Goal: Information Seeking & Learning: Get advice/opinions

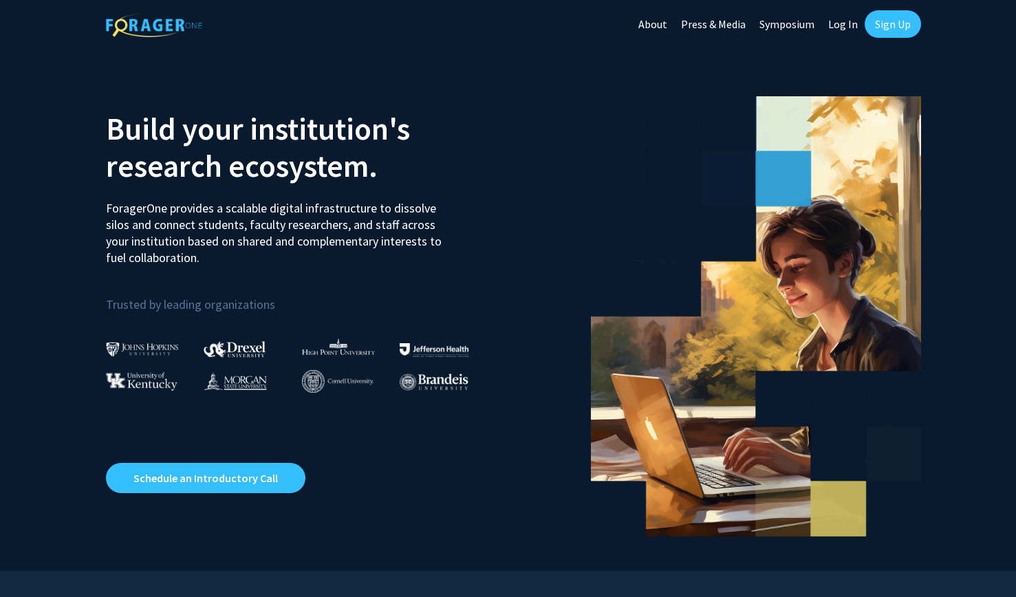
click at [846, 14] on link "Log In" at bounding box center [842, 24] width 43 height 48
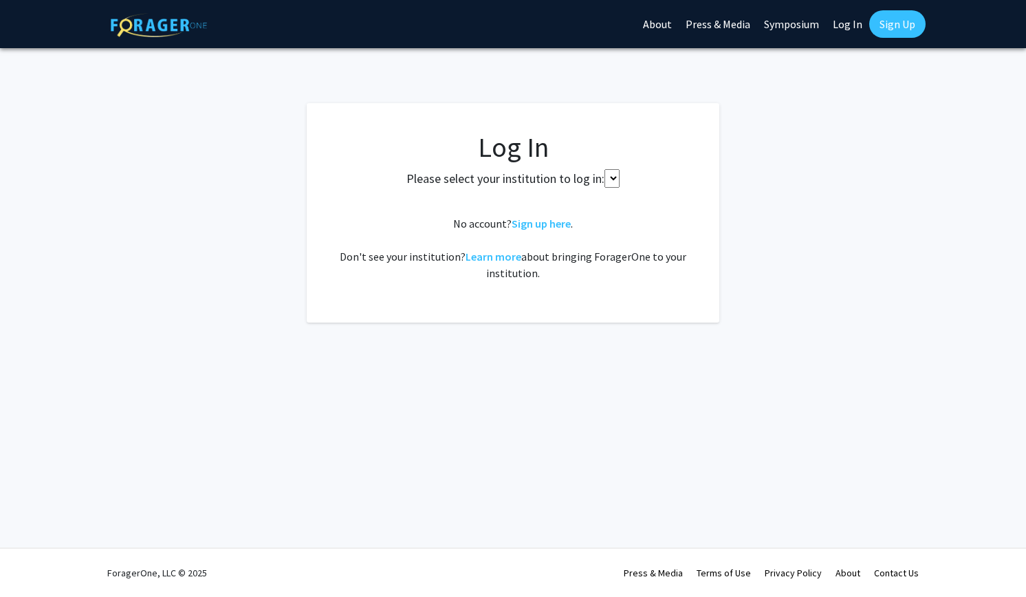
select select
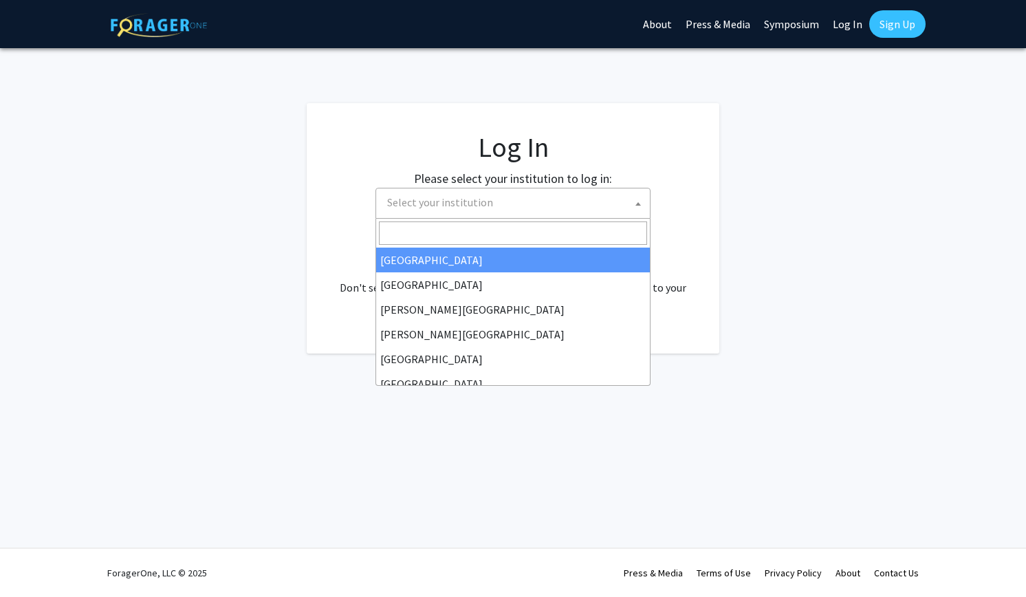
click at [547, 195] on span "Select your institution" at bounding box center [516, 202] width 268 height 28
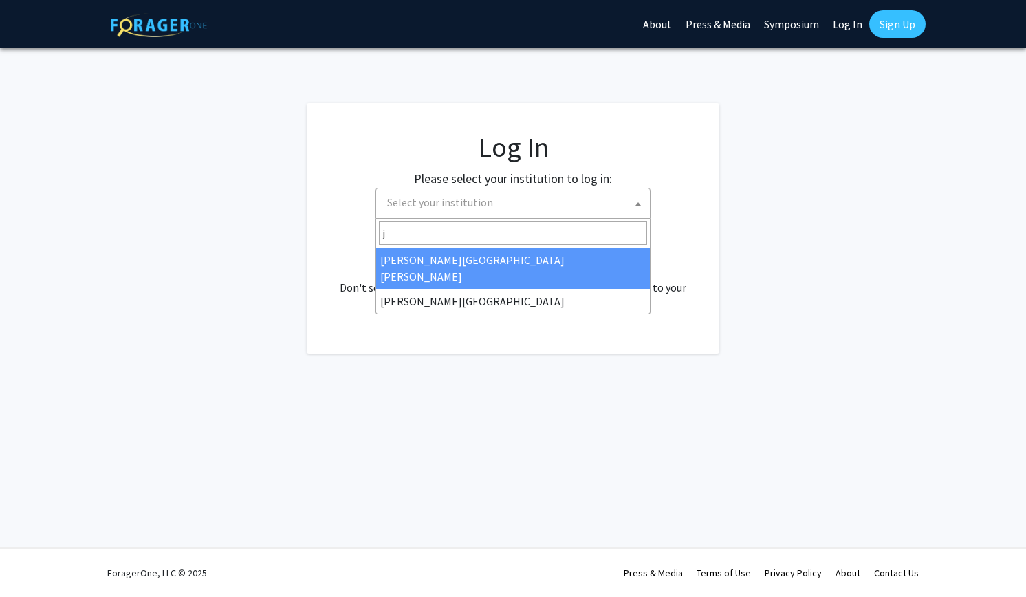
type input "j"
select select "1"
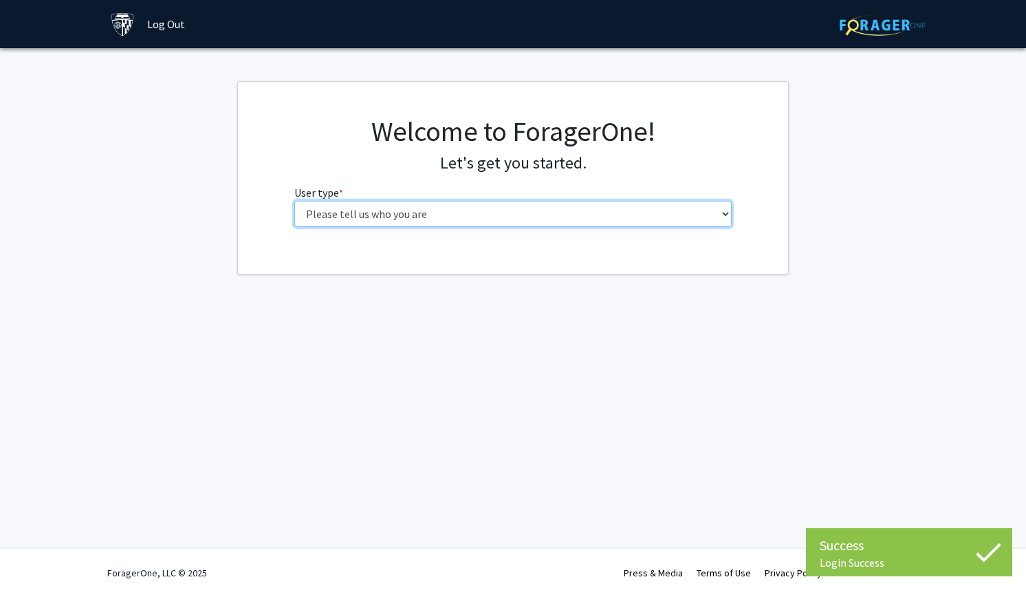
click at [382, 218] on select "Please tell us who you are Undergraduate Student Master's Student Doctoral Cand…" at bounding box center [513, 214] width 438 height 26
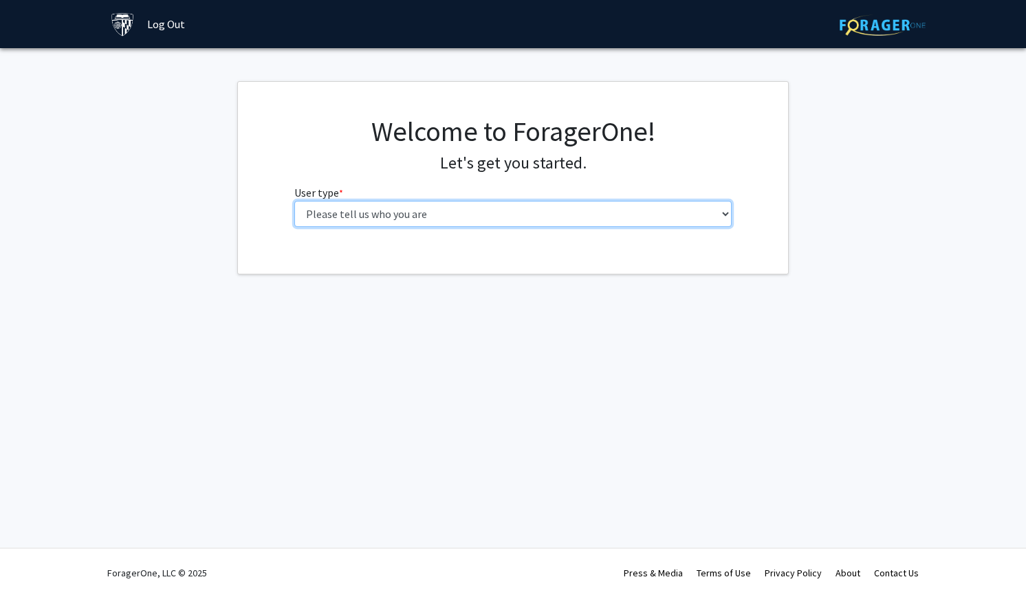
select select "1: undergrad"
click at [294, 201] on select "Please tell us who you are Undergraduate Student Master's Student Doctoral Cand…" at bounding box center [513, 214] width 438 height 26
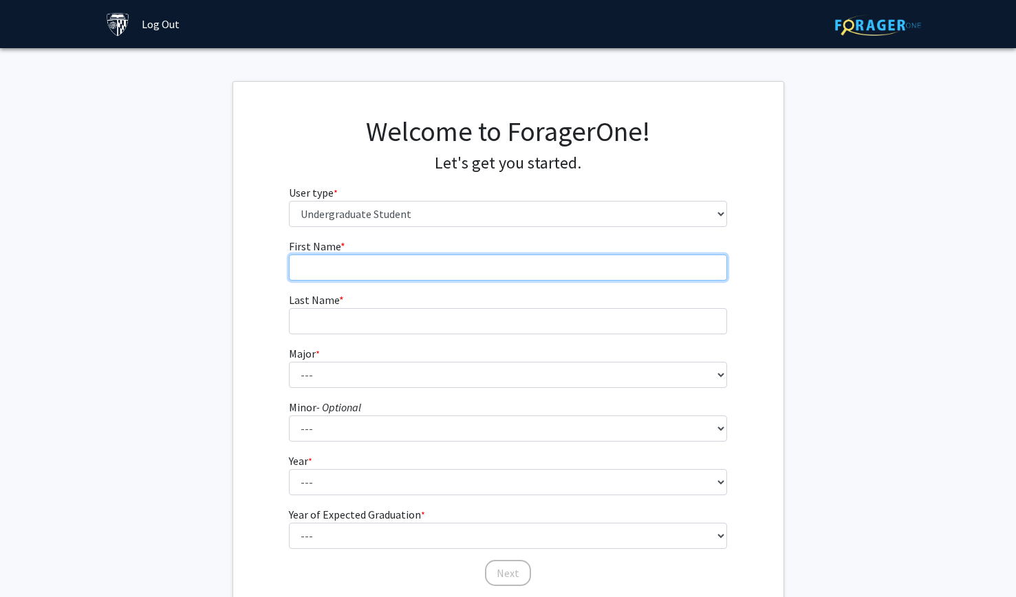
click at [525, 270] on input "First Name * required" at bounding box center [508, 267] width 438 height 26
type input "Gus"
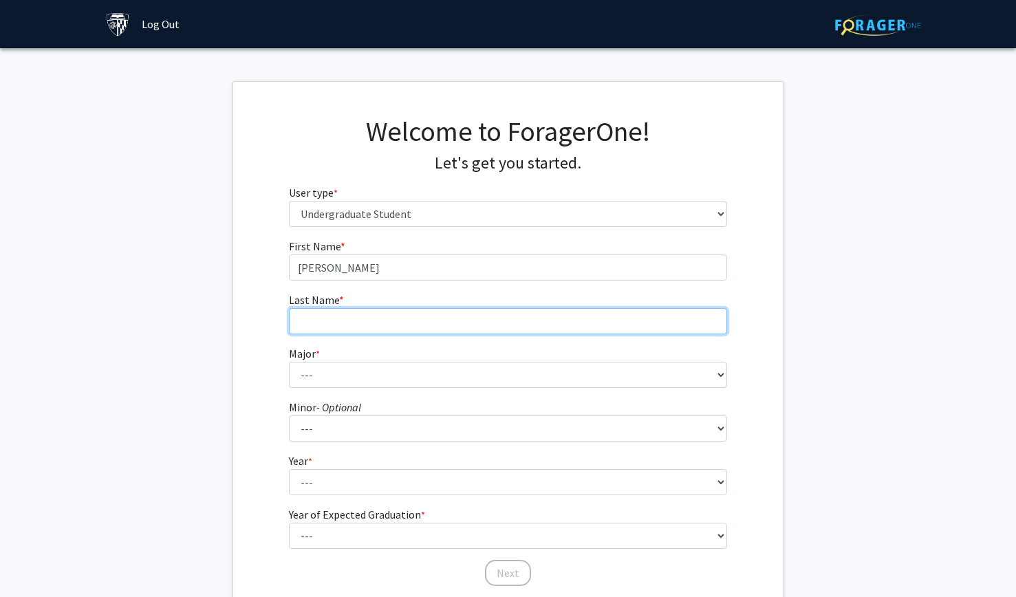
click at [407, 328] on input "Last Name * required" at bounding box center [508, 321] width 438 height 26
type input "Rifai"
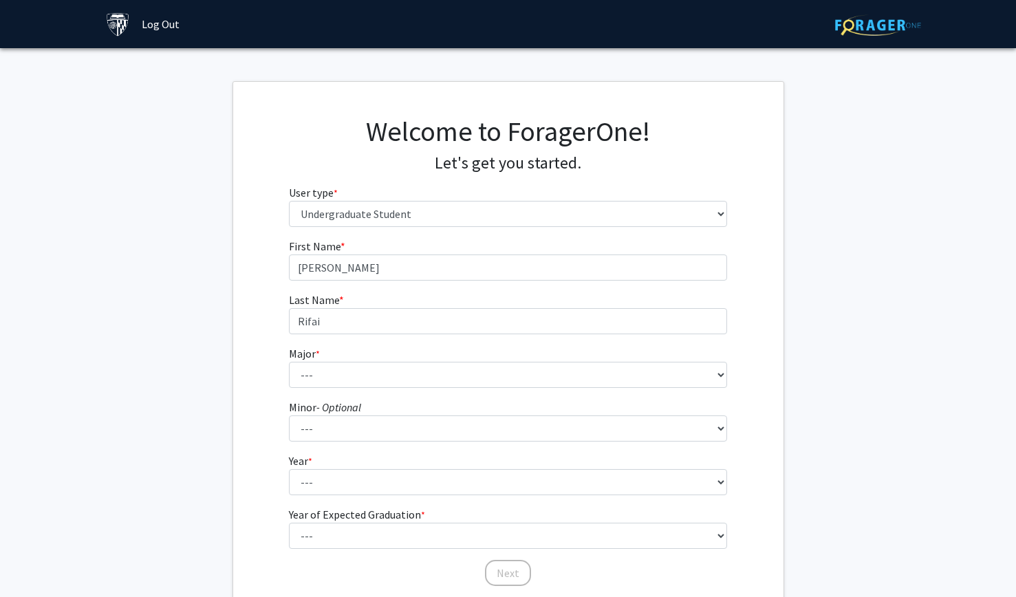
click at [358, 388] on form "First Name * required Gus Last Name * required Rifai Major * required --- Afric…" at bounding box center [508, 406] width 438 height 336
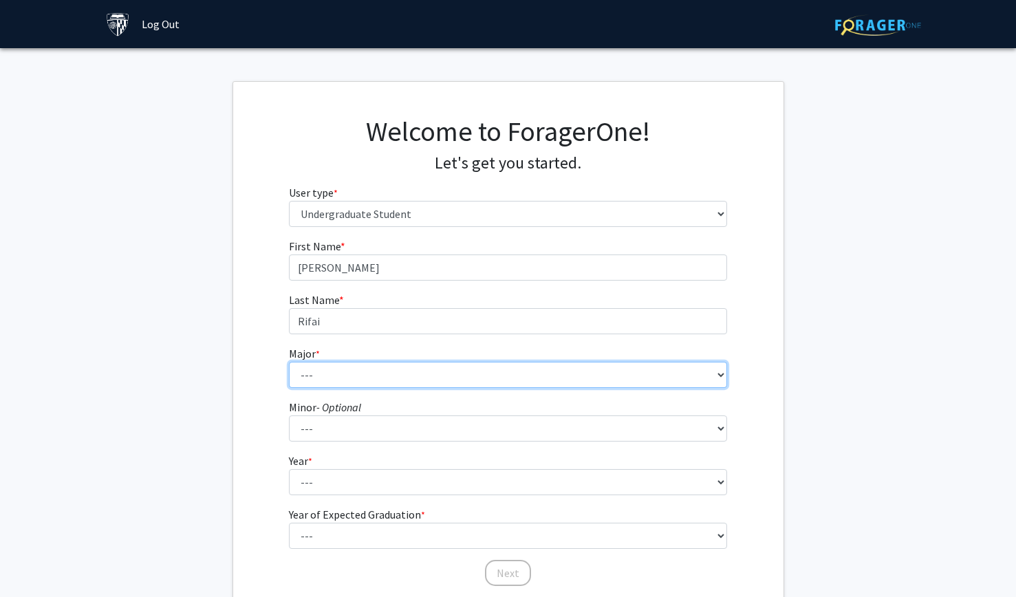
click at [359, 380] on select "--- Africana Studies Anthropology Applied Mathematics & Statistics Archaeology …" at bounding box center [508, 375] width 438 height 26
select select "41: 55"
click at [289, 362] on select "--- Africana Studies Anthropology Applied Mathematics & Statistics Archaeology …" at bounding box center [508, 375] width 438 height 26
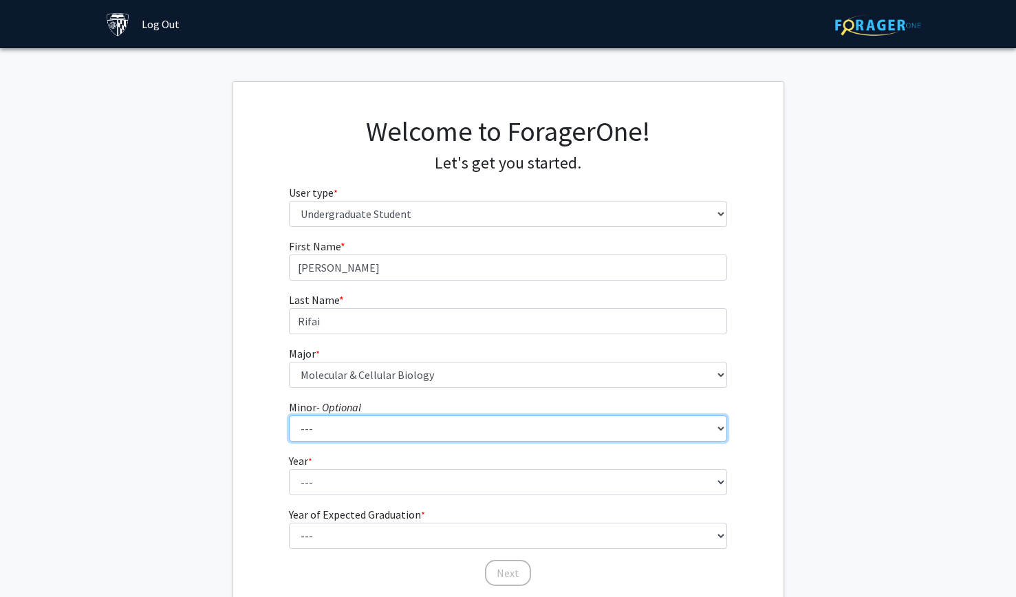
click at [373, 424] on select "--- Accounting and Financial Management Africana Studies Anthropology Applied M…" at bounding box center [508, 428] width 438 height 26
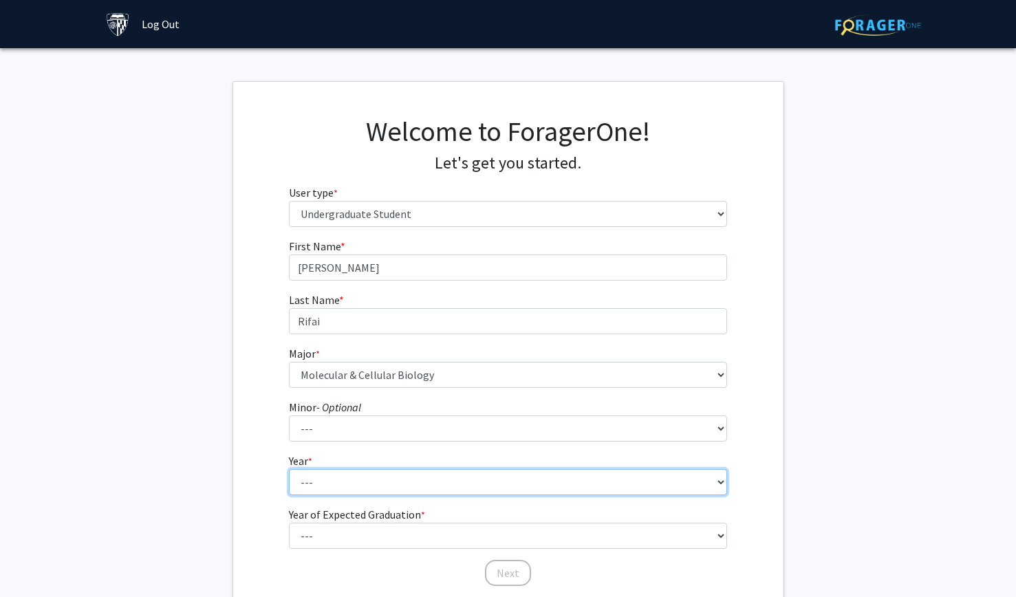
click at [385, 492] on select "--- First-year Sophomore Junior Senior Postbaccalaureate Certificate" at bounding box center [508, 482] width 438 height 26
select select "1: first-year"
click at [289, 469] on select "--- First-year Sophomore Junior Senior Postbaccalaureate Certificate" at bounding box center [508, 482] width 438 height 26
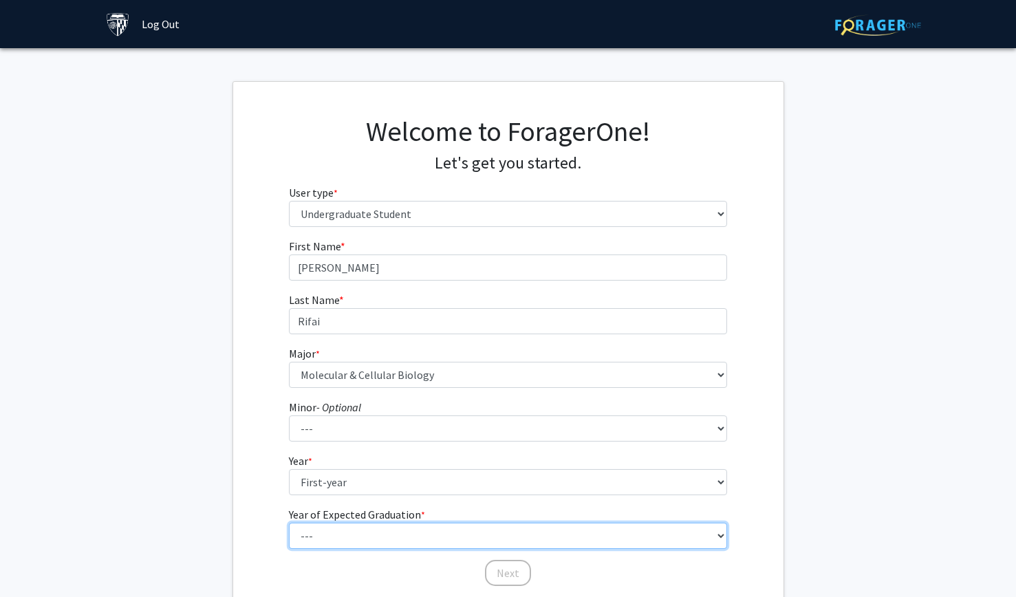
click at [371, 527] on select "--- 2025 2026 2027 2028 2029 2030 2031 2032 2033 2034" at bounding box center [508, 536] width 438 height 26
select select "5: 2029"
click at [289, 523] on select "--- 2025 2026 2027 2028 2029 2030 2031 2032 2033 2034" at bounding box center [508, 536] width 438 height 26
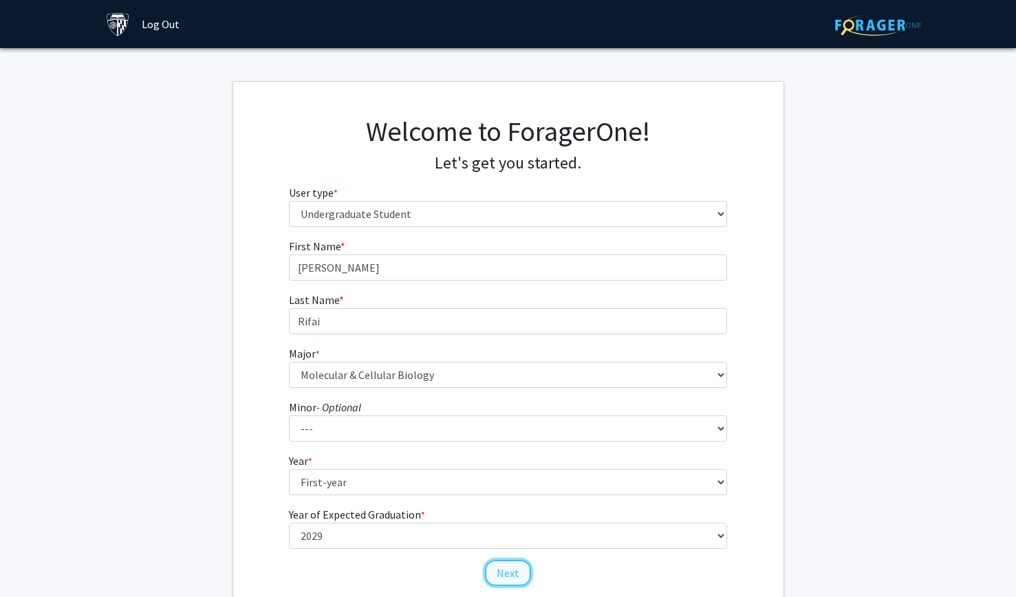
click at [518, 569] on button "Next" at bounding box center [508, 573] width 46 height 26
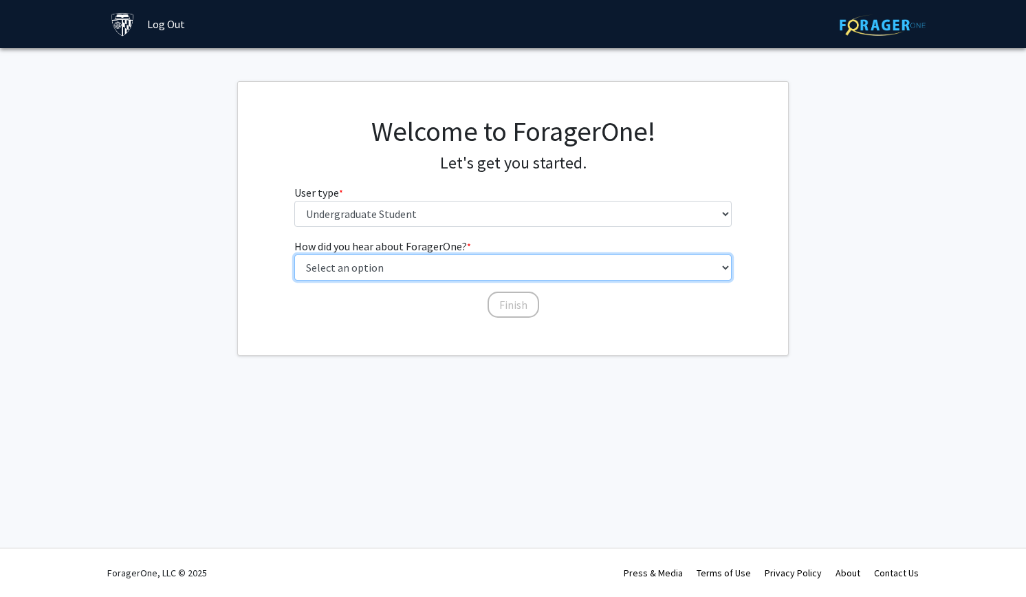
click at [437, 274] on select "Select an option Peer/student recommendation Faculty/staff recommendation Unive…" at bounding box center [513, 267] width 438 height 26
select select "2: faculty_recommendation"
click at [294, 254] on select "Select an option Peer/student recommendation Faculty/staff recommendation Unive…" at bounding box center [513, 267] width 438 height 26
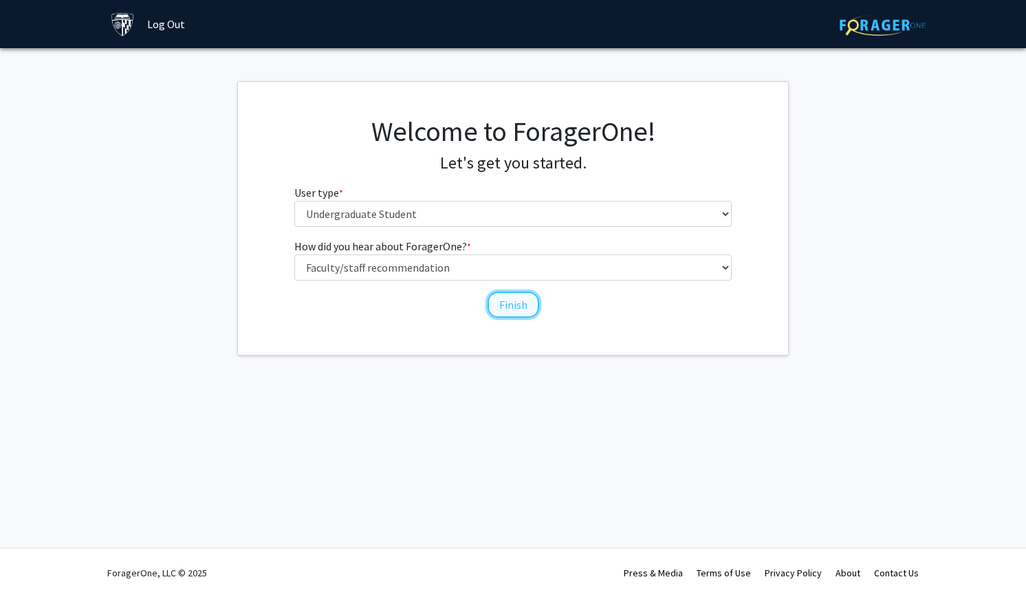
click at [499, 302] on button "Finish" at bounding box center [514, 305] width 52 height 26
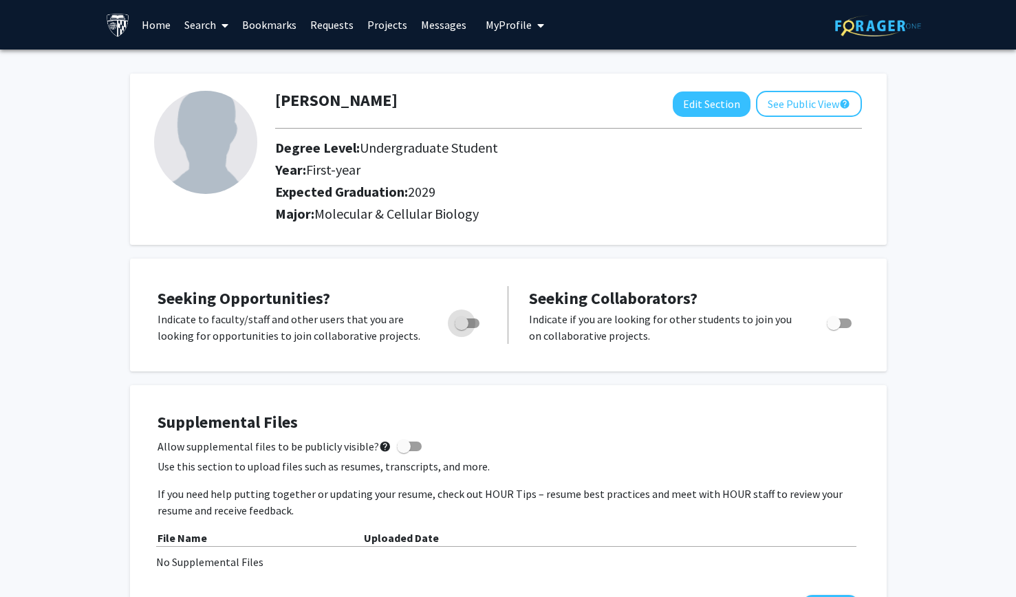
click at [476, 325] on span "Toggle" at bounding box center [466, 323] width 25 height 10
click at [461, 328] on input "Are you actively seeking opportunities?" at bounding box center [461, 328] width 1 height 1
checkbox input "true"
click at [201, 25] on link "Search" at bounding box center [206, 25] width 58 height 48
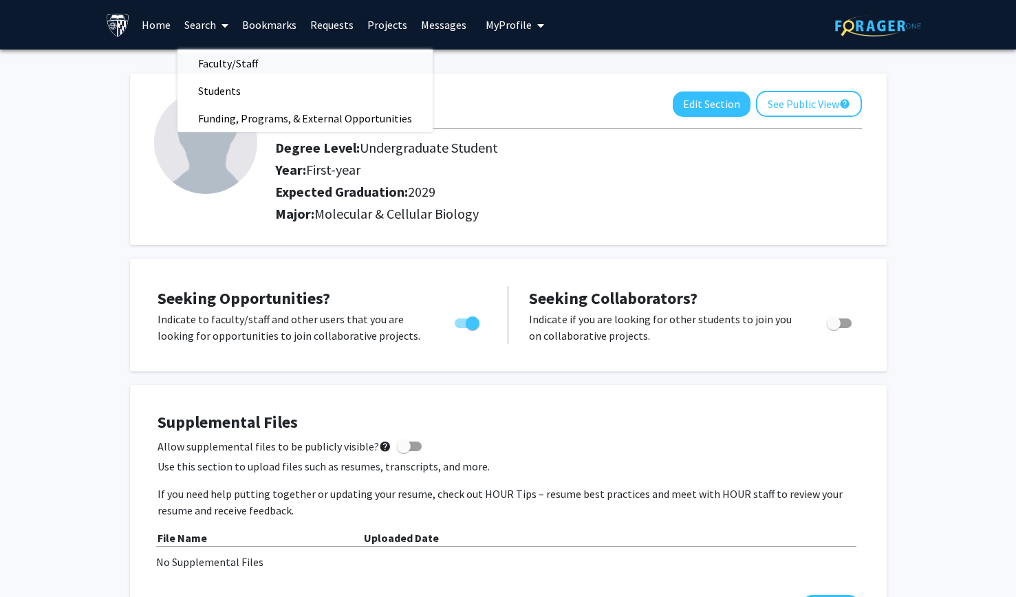
click at [224, 56] on span "Faculty/Staff" at bounding box center [227, 64] width 101 height 28
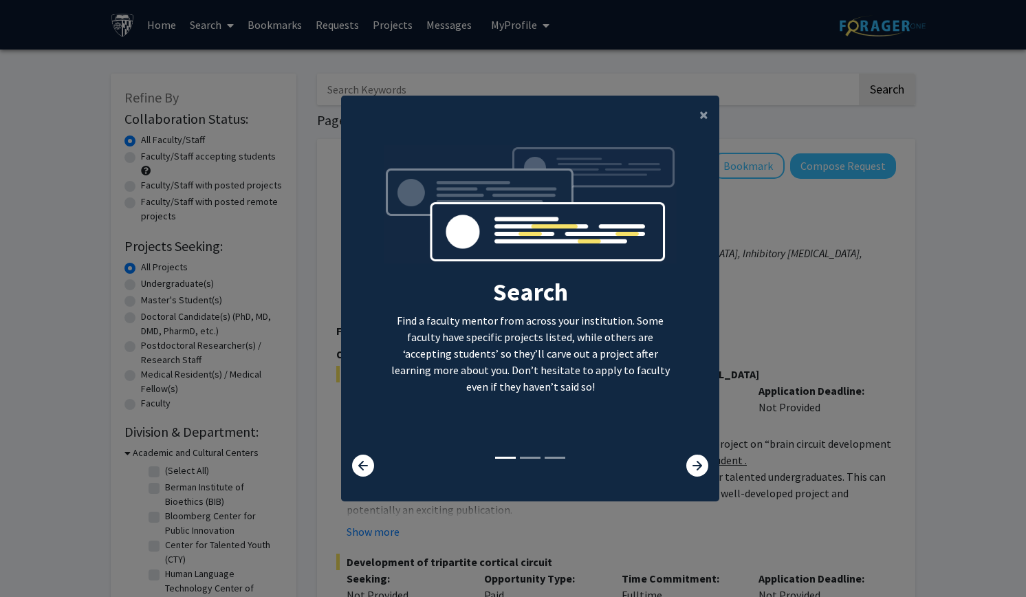
click at [316, 94] on modal-container "× Search Find a faculty mentor from across your institution. Some faculty have …" at bounding box center [513, 298] width 1026 height 597
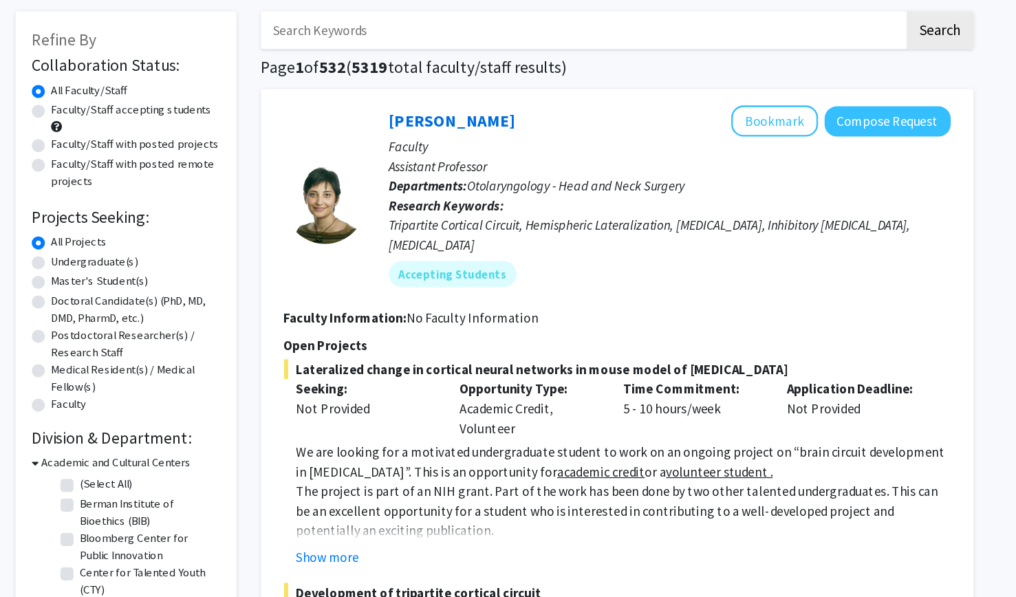
click at [373, 504] on fg-read-more "We are looking for a motivated undergraduate student to work on an ongoing proj…" at bounding box center [611, 487] width 560 height 105
click at [373, 523] on button "Show more" at bounding box center [368, 531] width 53 height 17
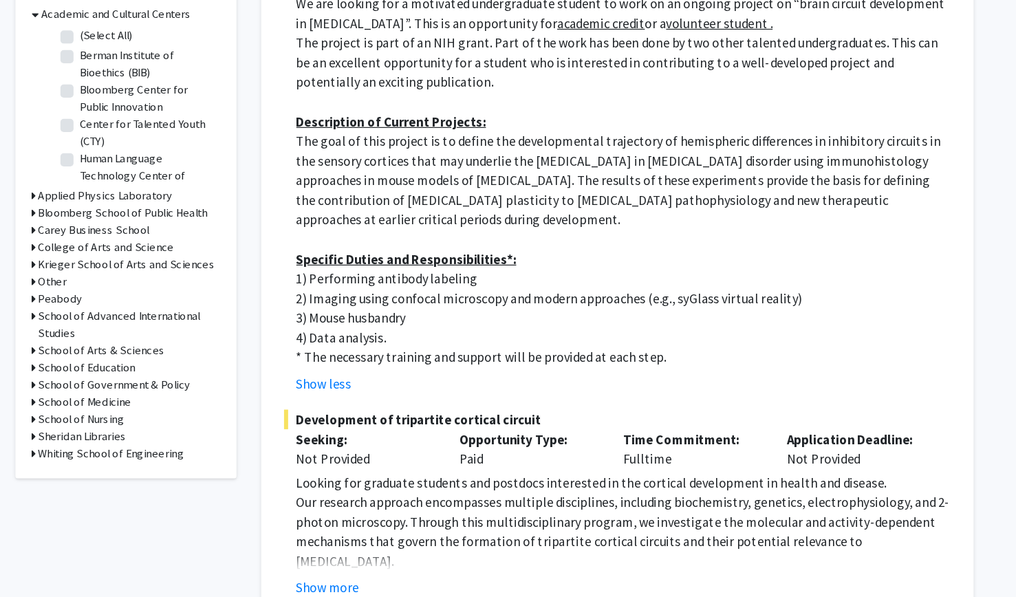
scroll to position [356, 0]
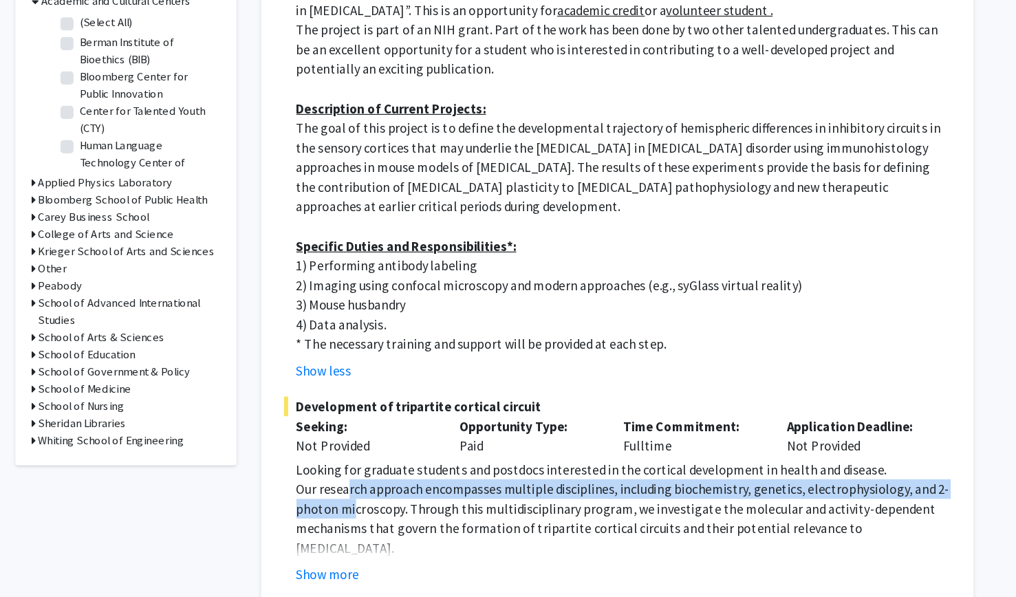
drag, startPoint x: 389, startPoint y: 499, endPoint x: 383, endPoint y: 492, distance: 9.3
click at [383, 498] on p "Our research approach encompasses multiple disciplines, including biochemistry,…" at bounding box center [616, 531] width 549 height 66
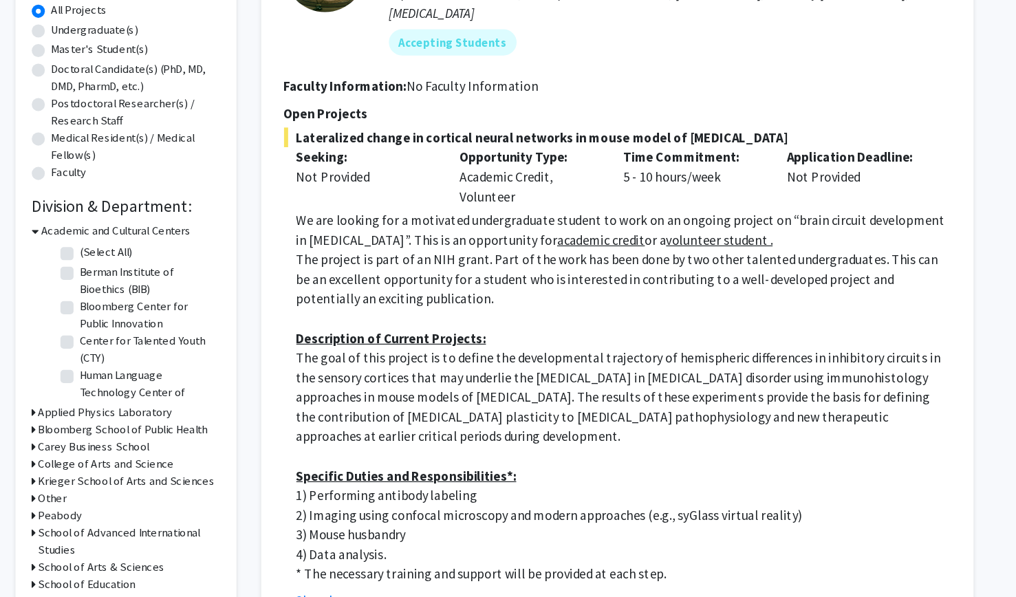
scroll to position [257, 0]
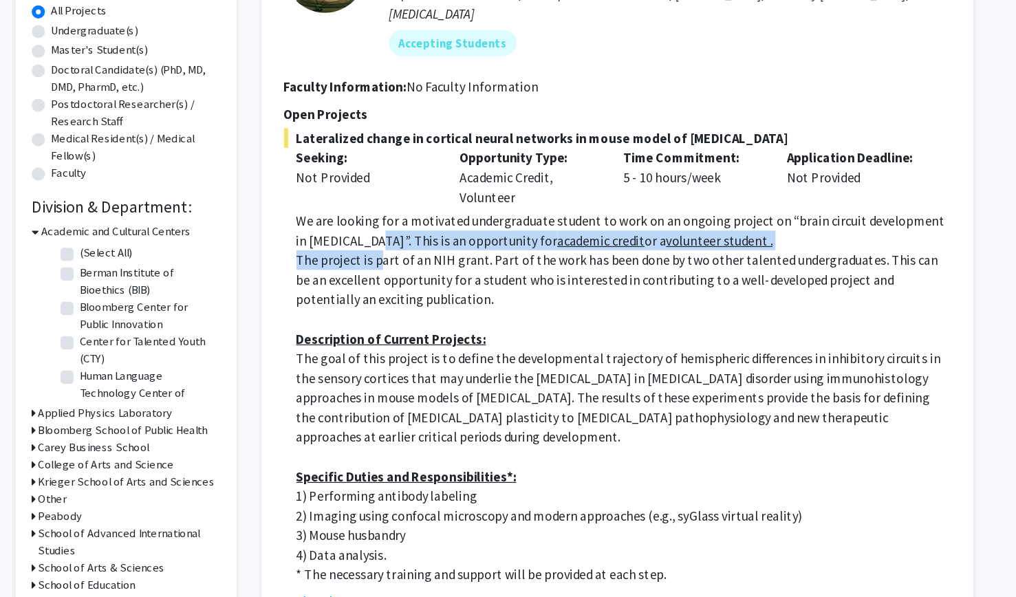
drag, startPoint x: 410, startPoint y: 196, endPoint x: 393, endPoint y: 178, distance: 24.3
click at [393, 178] on div "We are looking for a motivated undergraduate student to work on an ongoing proj…" at bounding box center [616, 335] width 549 height 314
click at [393, 178] on p "We are looking for a motivated undergraduate student to work on an ongoing proj…" at bounding box center [616, 194] width 549 height 33
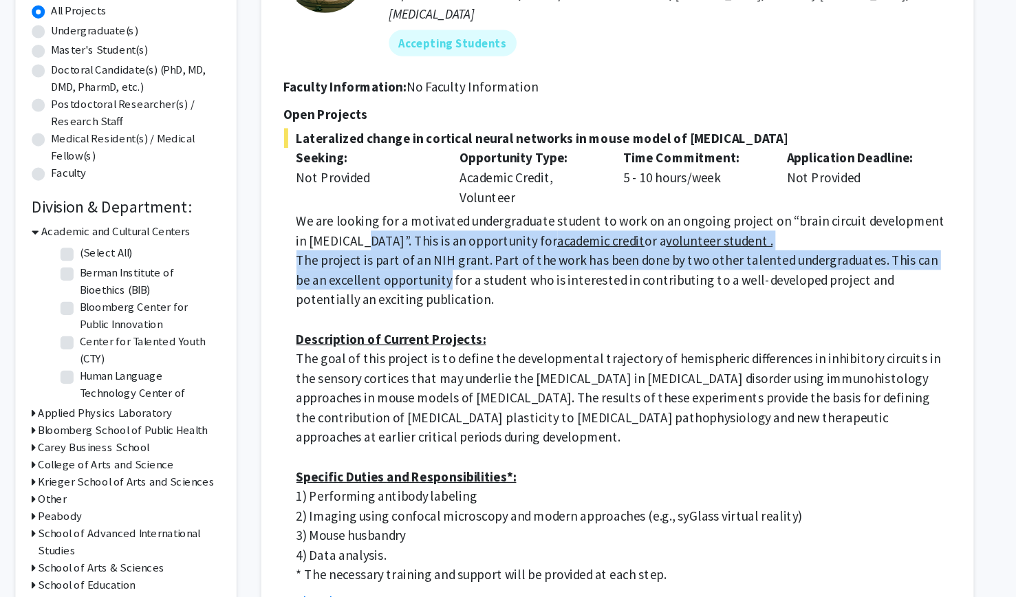
drag, startPoint x: 393, startPoint y: 178, endPoint x: 404, endPoint y: 223, distance: 46.5
click at [404, 223] on div "We are looking for a motivated undergraduate student to work on an ongoing proj…" at bounding box center [616, 335] width 549 height 314
click at [404, 223] on p "The project is part of an NIH grant. Part of the work has been done by two othe…" at bounding box center [616, 236] width 549 height 50
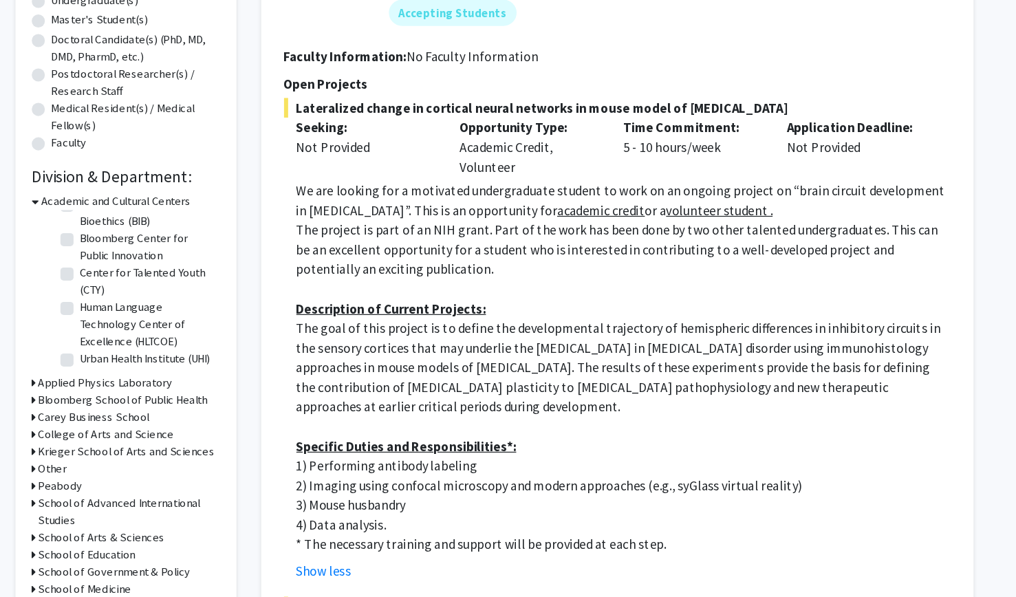
scroll to position [195, 0]
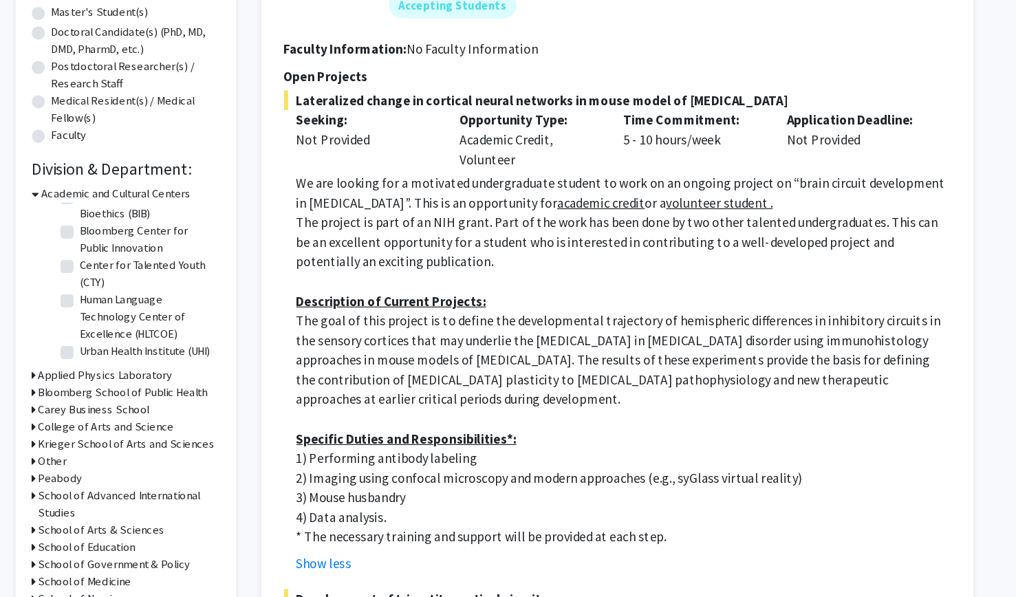
click at [160, 262] on h3 "Academic and Cultural Centers" at bounding box center [191, 258] width 126 height 14
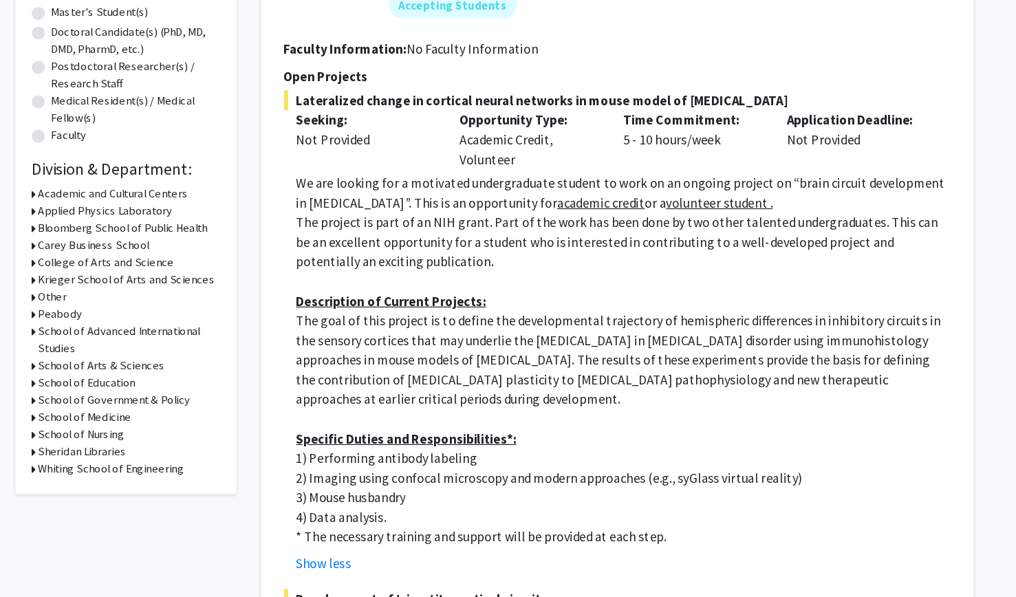
click at [179, 335] on h3 "Krieger School of Arts and Sciences" at bounding box center [199, 330] width 149 height 14
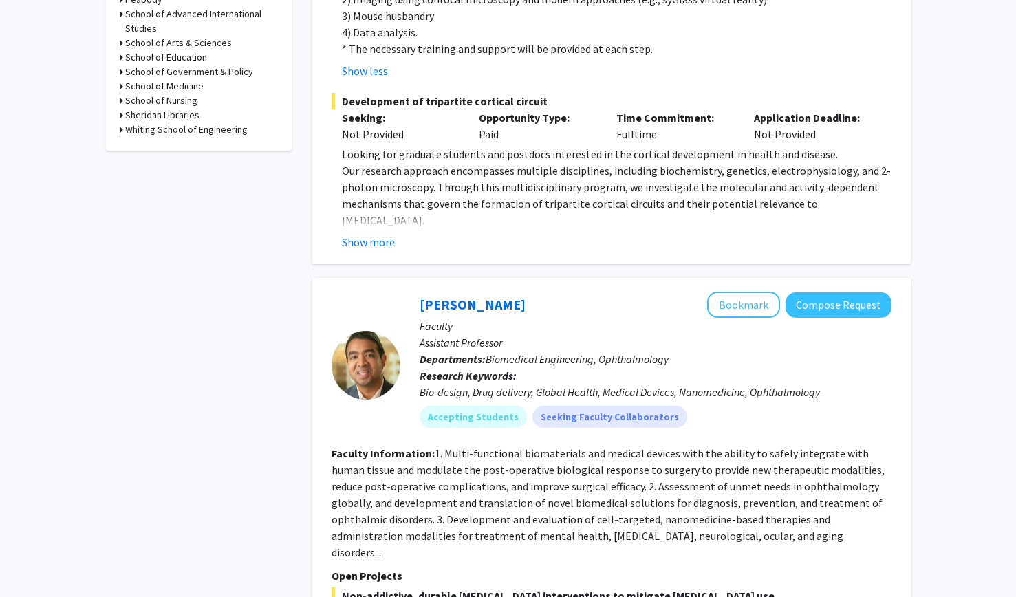
scroll to position [0, 0]
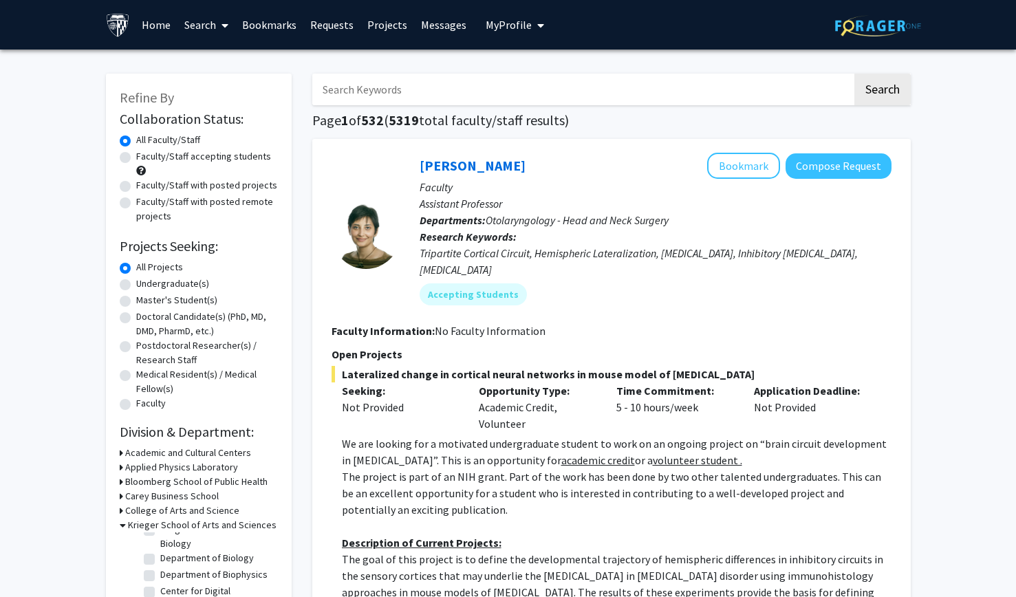
click at [414, 85] on input "Search Keywords" at bounding box center [582, 90] width 540 height 32
type input "epigenetics"
click at [854, 74] on button "Search" at bounding box center [882, 90] width 56 height 32
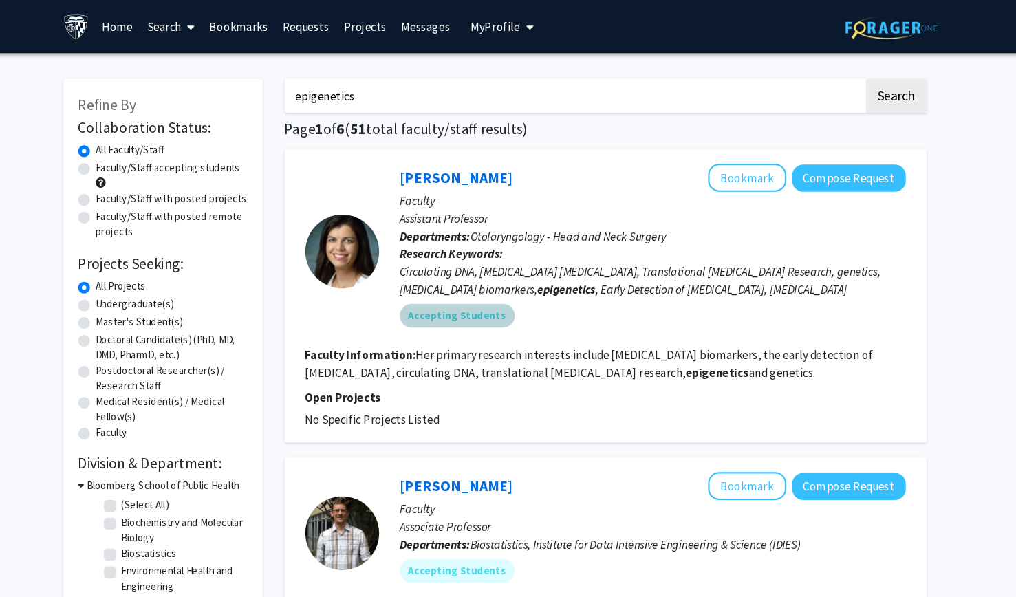
drag, startPoint x: 577, startPoint y: 283, endPoint x: 538, endPoint y: 263, distance: 43.4
click at [538, 263] on div "Mariana Brait Bookmark Compose Request Faculty Assistant Professor Departments:…" at bounding box center [645, 234] width 491 height 163
drag, startPoint x: 538, startPoint y: 263, endPoint x: 638, endPoint y: 295, distance: 104.8
click at [638, 295] on div "Mariana Brait Bookmark Compose Request Faculty Assistant Professor Departments:…" at bounding box center [645, 234] width 491 height 163
click at [638, 295] on div "Accepting Students" at bounding box center [655, 295] width 477 height 28
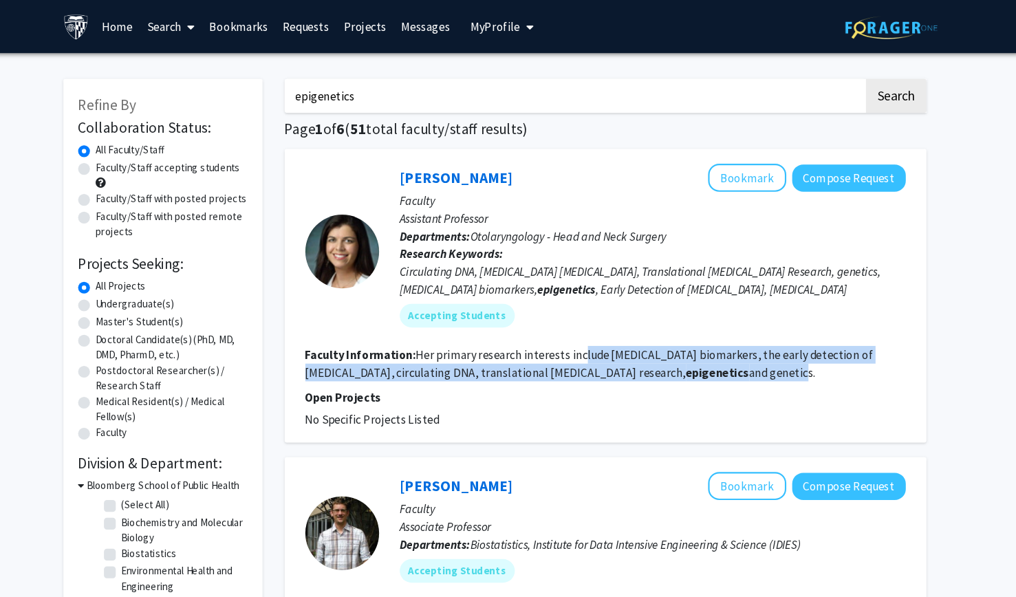
drag, startPoint x: 601, startPoint y: 339, endPoint x: 588, endPoint y: 336, distance: 13.4
click at [588, 336] on section "Faculty Information: Her primary research interests include cancer biomarkers, …" at bounding box center [611, 338] width 560 height 33
click at [588, 336] on fg-read-more "Her primary research interests include cancer biomarkers, the early detection o…" at bounding box center [595, 339] width 529 height 30
drag, startPoint x: 588, startPoint y: 336, endPoint x: 592, endPoint y: 356, distance: 20.4
click at [592, 356] on fg-search-faculty "Mariana Brait Bookmark Compose Request Faculty Assistant Professor Departments:…" at bounding box center [611, 276] width 560 height 246
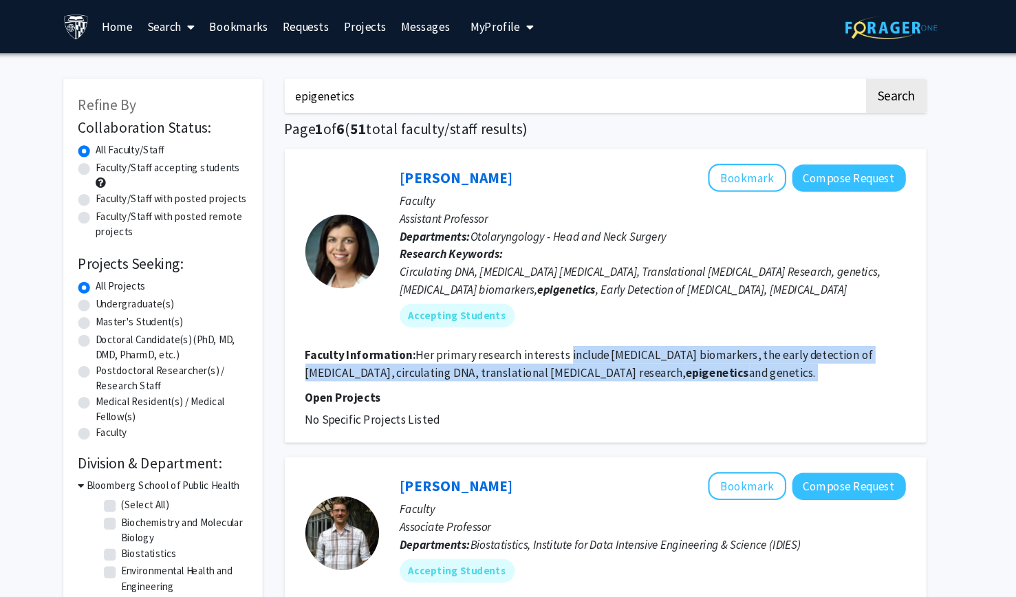
click at [592, 356] on fg-search-faculty "Mariana Brait Bookmark Compose Request Faculty Assistant Professor Departments:…" at bounding box center [611, 276] width 560 height 246
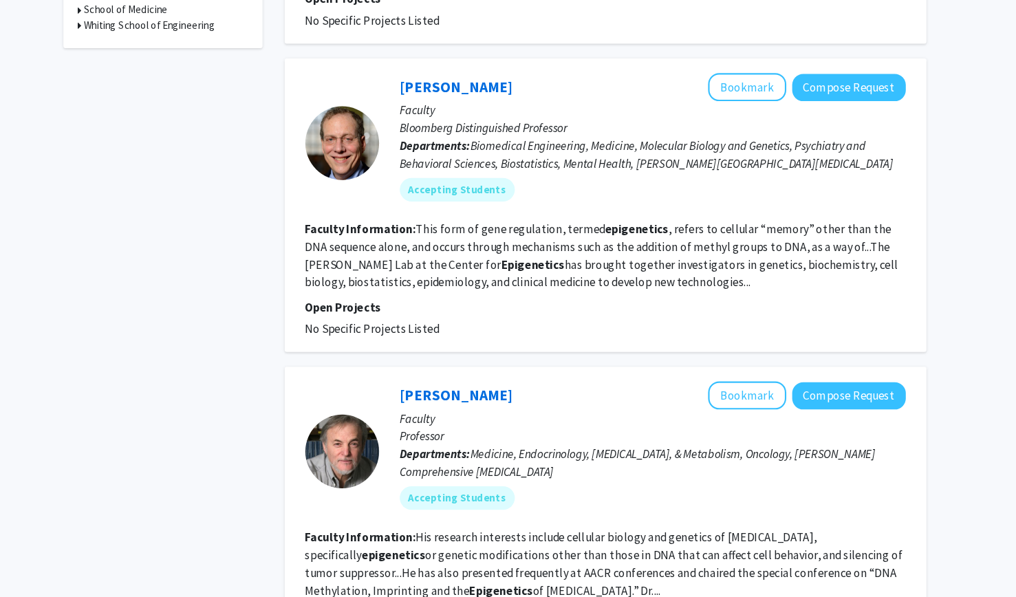
scroll to position [570, 0]
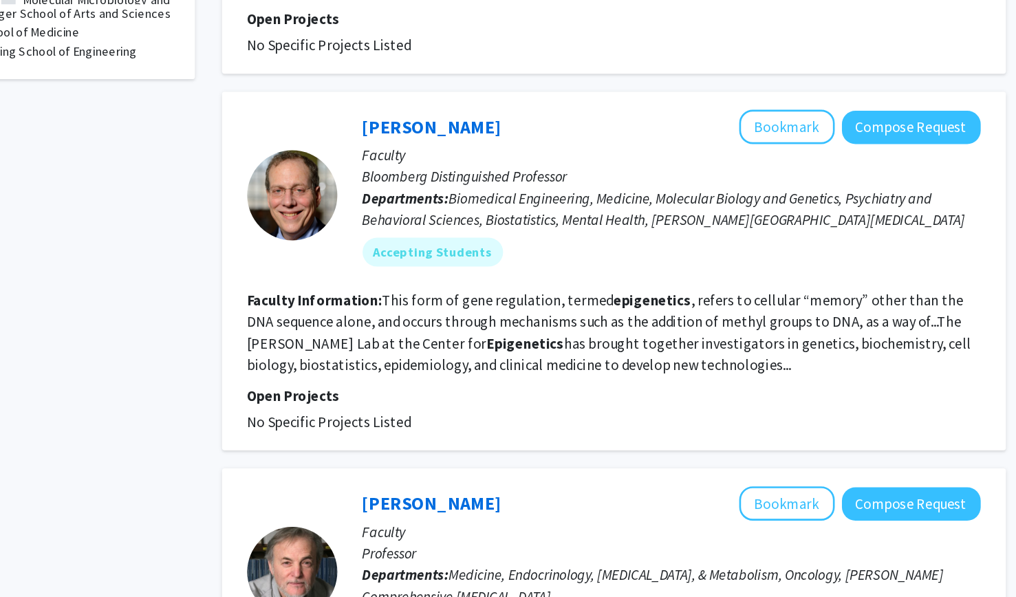
click at [587, 282] on fg-read-more "This form of gene regulation, termed epigenetics , refers to cellular “memory” …" at bounding box center [607, 277] width 553 height 63
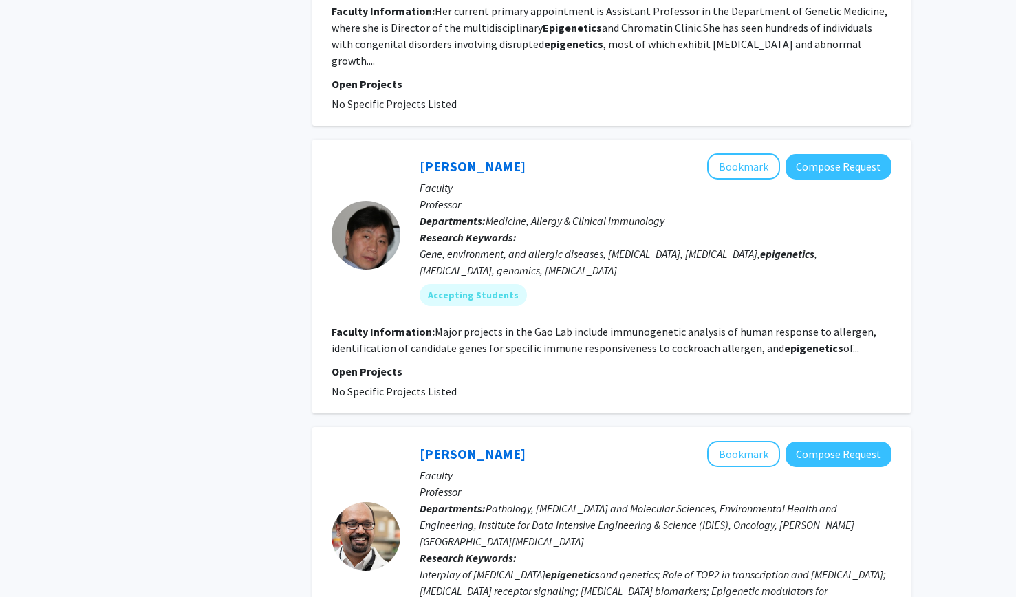
scroll to position [2318, 0]
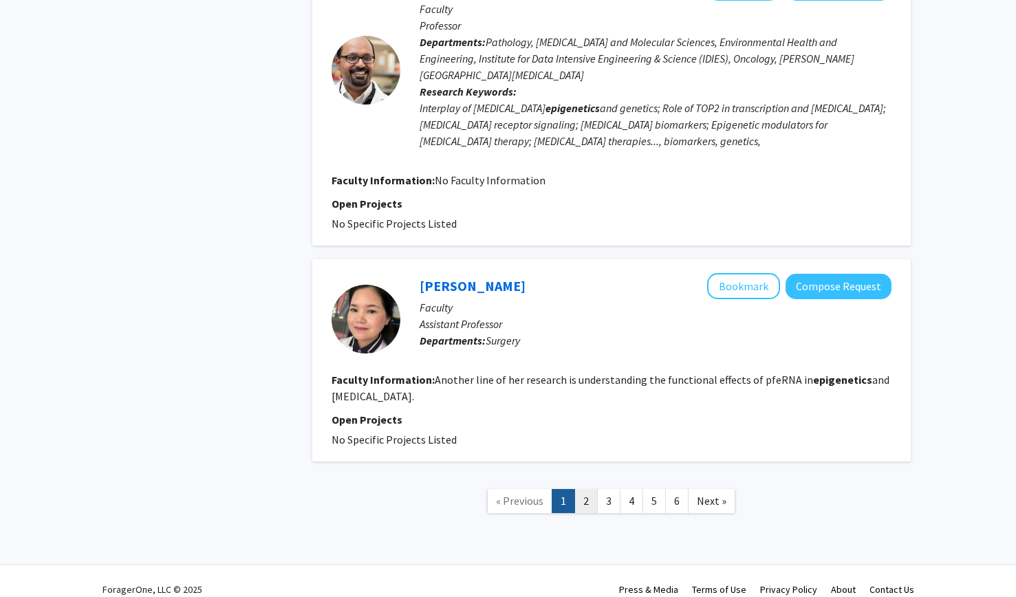
click at [587, 489] on link "2" at bounding box center [585, 501] width 23 height 24
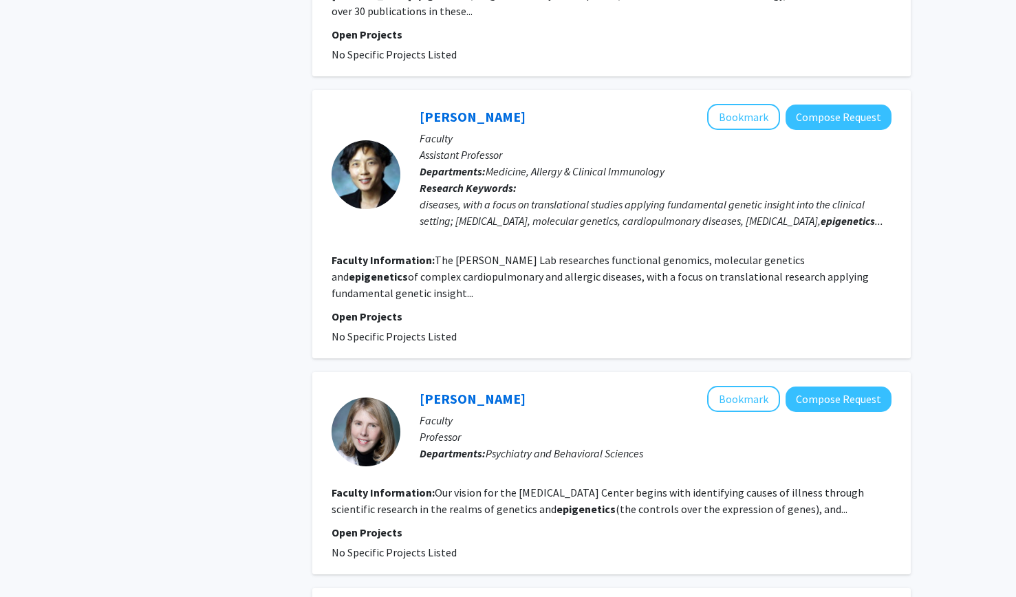
scroll to position [1770, 0]
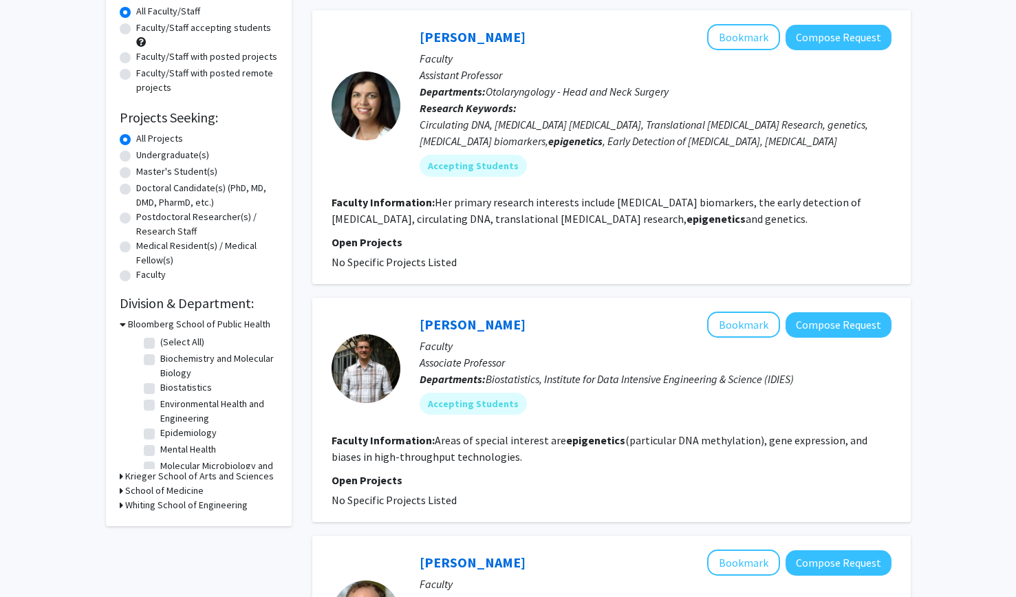
scroll to position [175, 0]
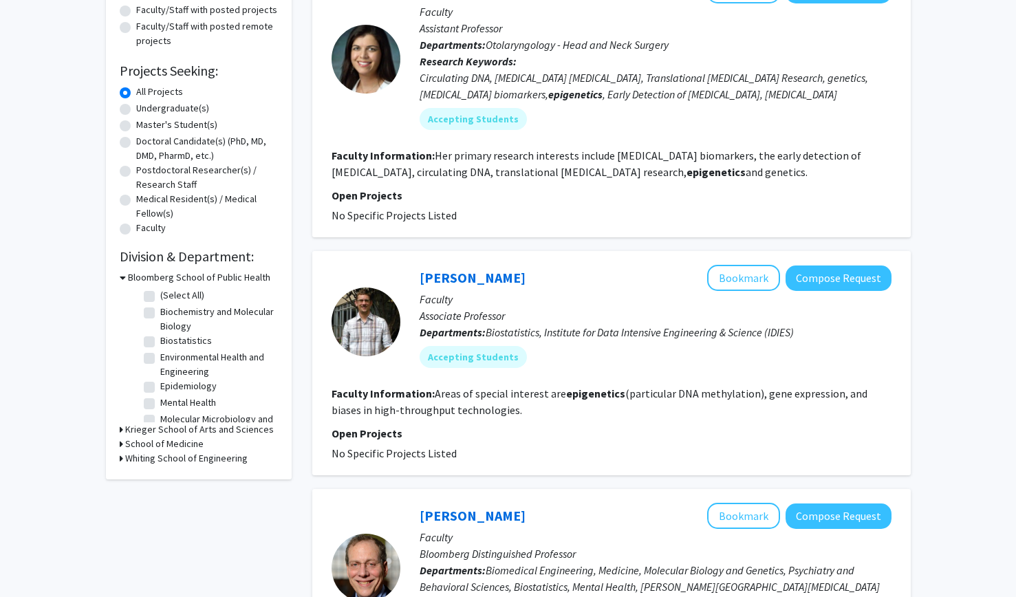
drag, startPoint x: 482, startPoint y: 417, endPoint x: 470, endPoint y: 397, distance: 23.1
click at [470, 397] on section "Faculty Information: Areas of special interest are epigenetics (particular DNA …" at bounding box center [611, 401] width 560 height 33
click at [470, 397] on fg-read-more "Areas of special interest are epigenetics (particular DNA methylation), gene ex…" at bounding box center [599, 401] width 536 height 30
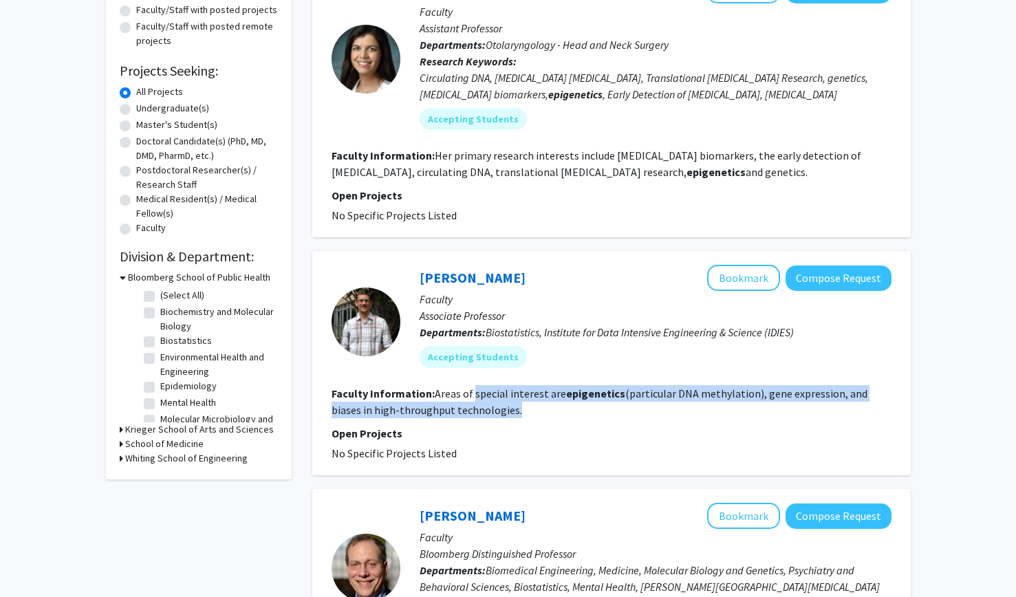
drag, startPoint x: 470, startPoint y: 397, endPoint x: 466, endPoint y: 404, distance: 8.4
click at [466, 404] on fg-read-more "Areas of special interest are epigenetics (particular DNA methylation), gene ex…" at bounding box center [599, 401] width 536 height 30
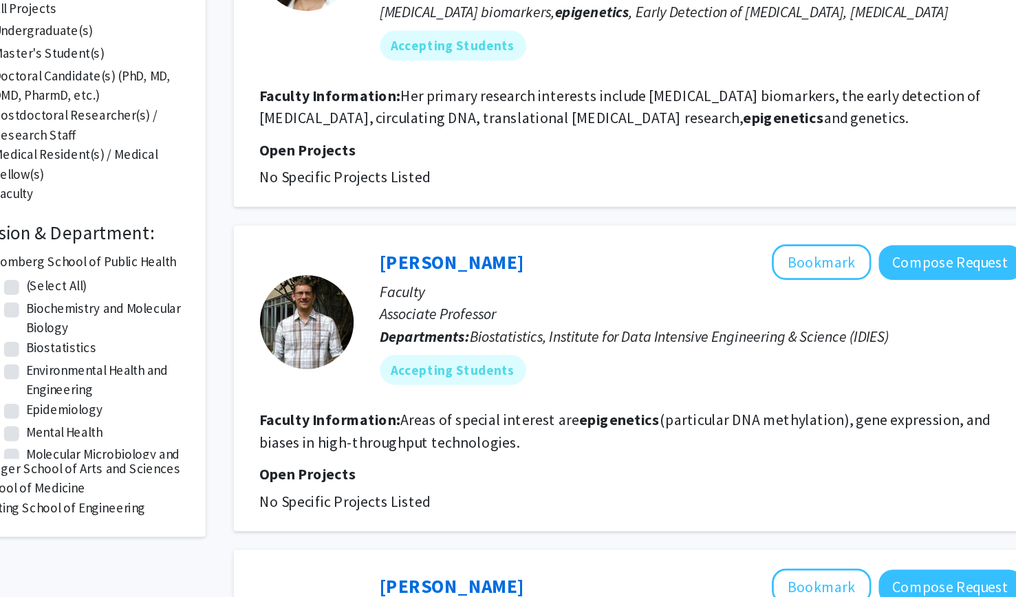
click at [548, 388] on fg-read-more "Areas of special interest are epigenetics (particular DNA methylation), gene ex…" at bounding box center [599, 401] width 536 height 30
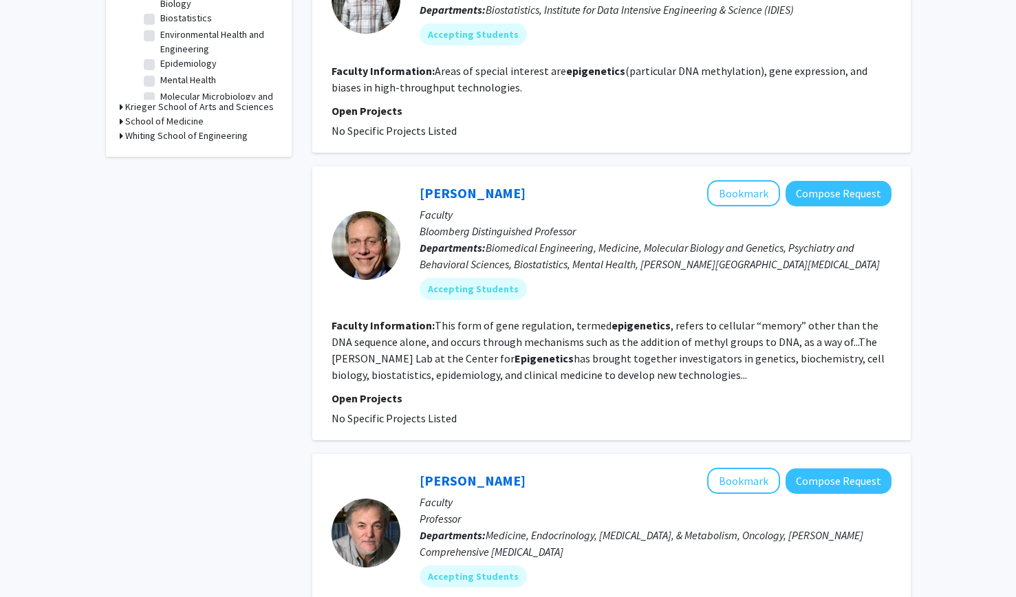
scroll to position [503, 0]
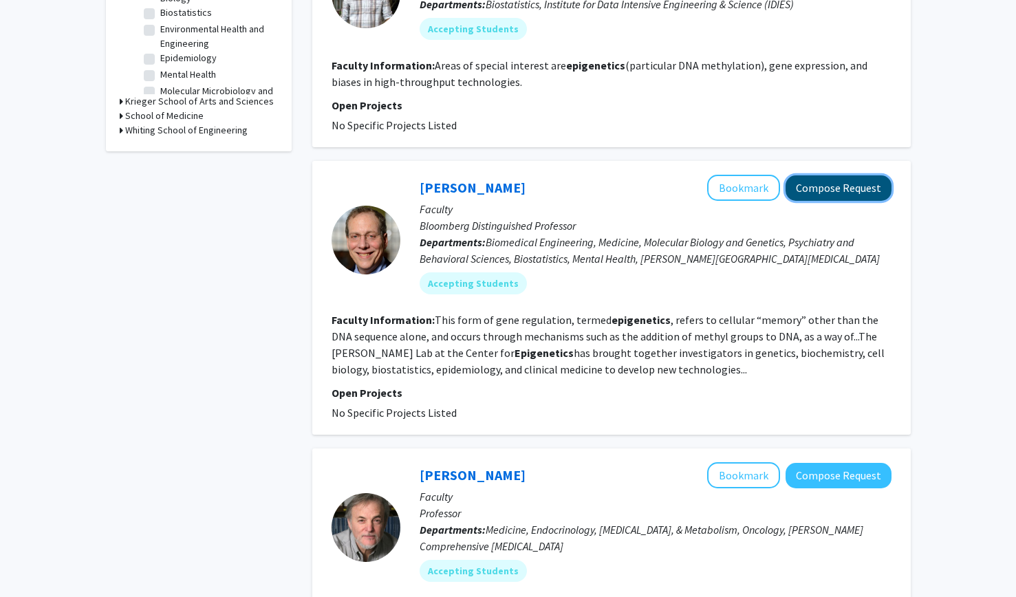
click at [799, 187] on button "Compose Request" at bounding box center [838, 187] width 106 height 25
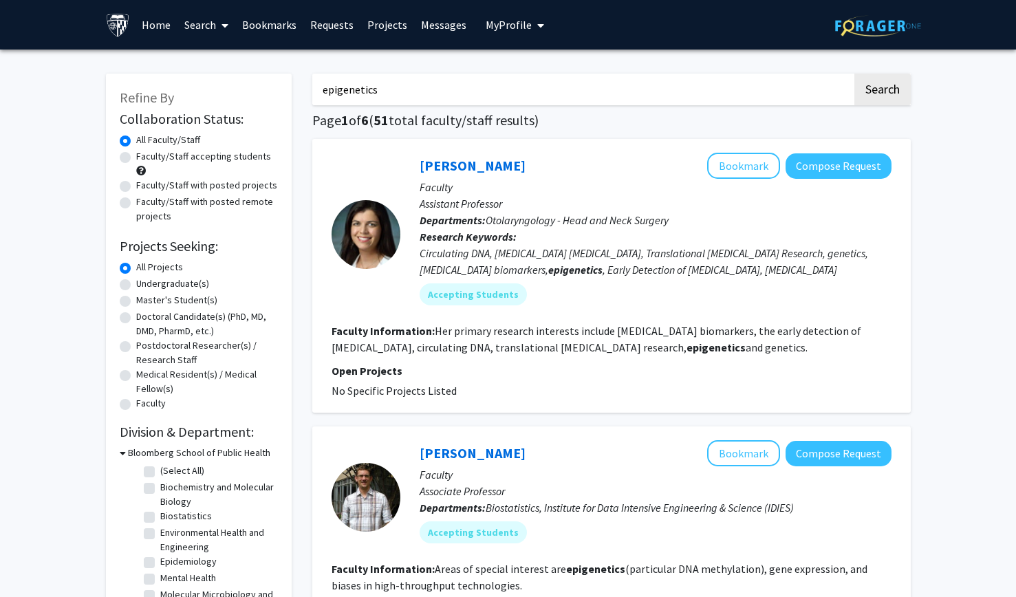
click at [184, 184] on label "Faculty/Staff with posted projects" at bounding box center [206, 185] width 141 height 14
click at [145, 184] on input "Faculty/Staff with posted projects" at bounding box center [140, 182] width 9 height 9
radio input "true"
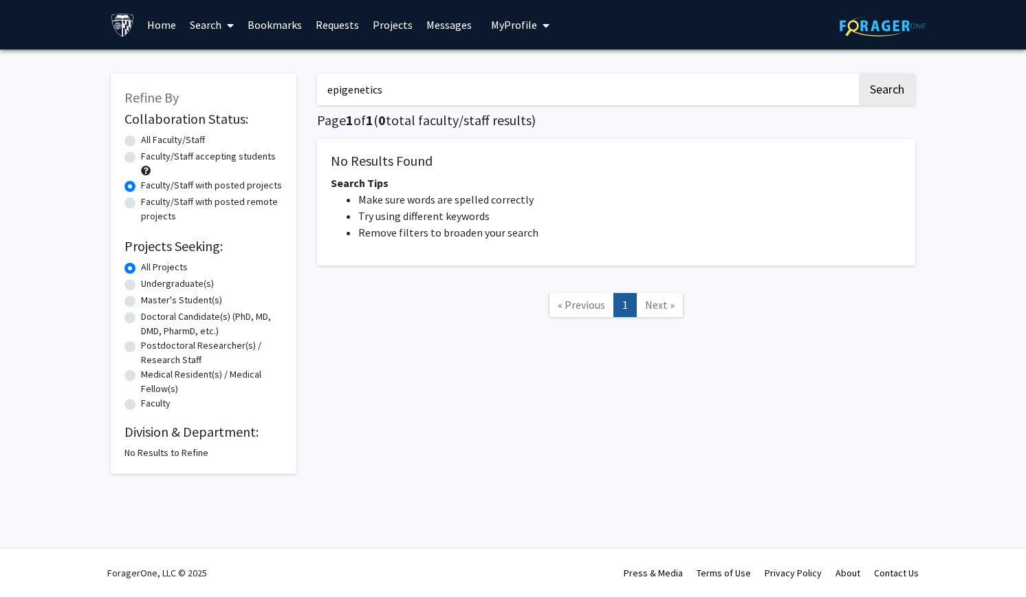
click at [386, 91] on input "epigenetics" at bounding box center [587, 90] width 540 height 32
click at [859, 74] on button "Search" at bounding box center [887, 90] width 56 height 32
radio input "true"
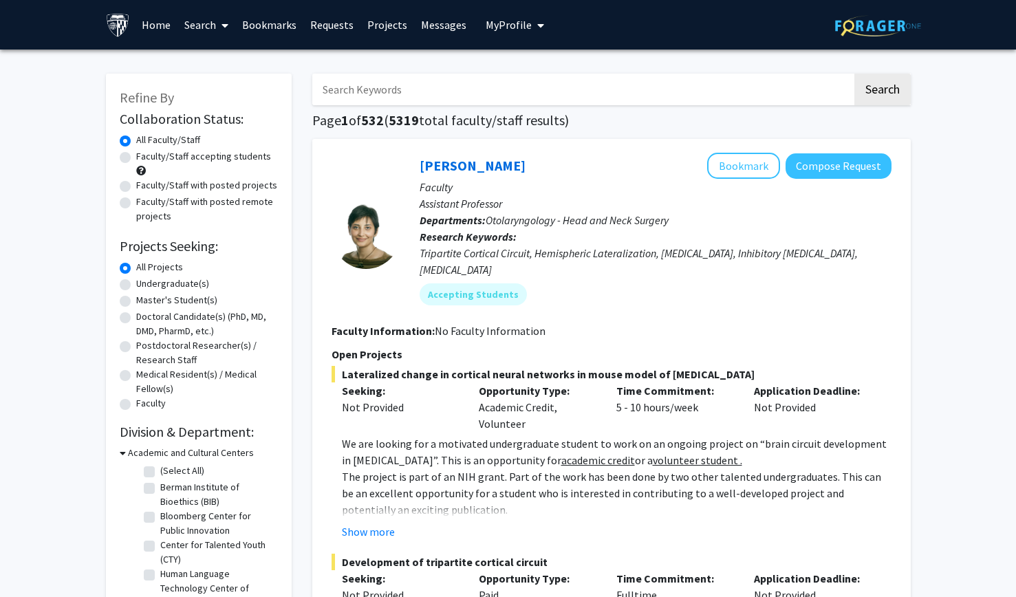
click at [224, 158] on label "Faculty/Staff accepting students" at bounding box center [203, 156] width 135 height 14
click at [145, 158] on input "Faculty/Staff accepting students" at bounding box center [140, 153] width 9 height 9
radio input "true"
click at [210, 186] on label "Faculty/Staff with posted projects" at bounding box center [206, 185] width 141 height 14
click at [145, 186] on input "Faculty/Staff with posted projects" at bounding box center [140, 182] width 9 height 9
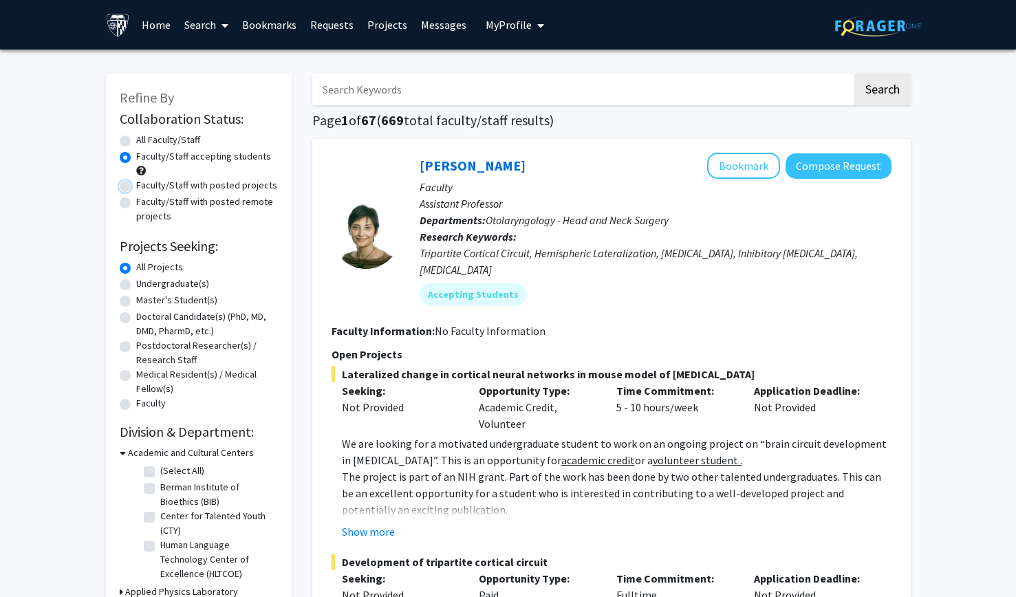
radio input "true"
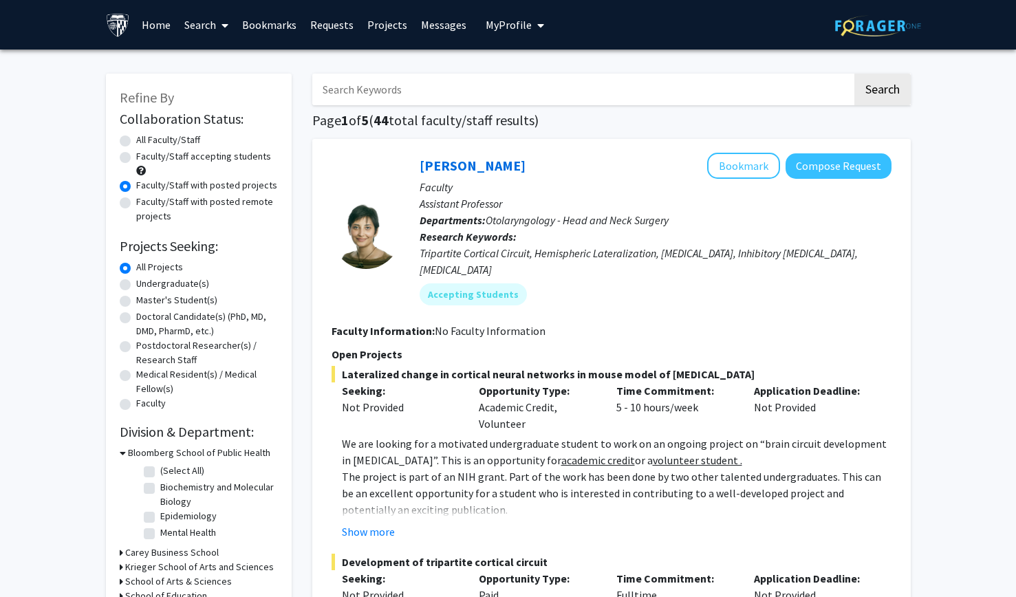
click at [204, 157] on label "Faculty/Staff accepting students" at bounding box center [203, 156] width 135 height 14
click at [145, 157] on input "Faculty/Staff accepting students" at bounding box center [140, 153] width 9 height 9
radio input "true"
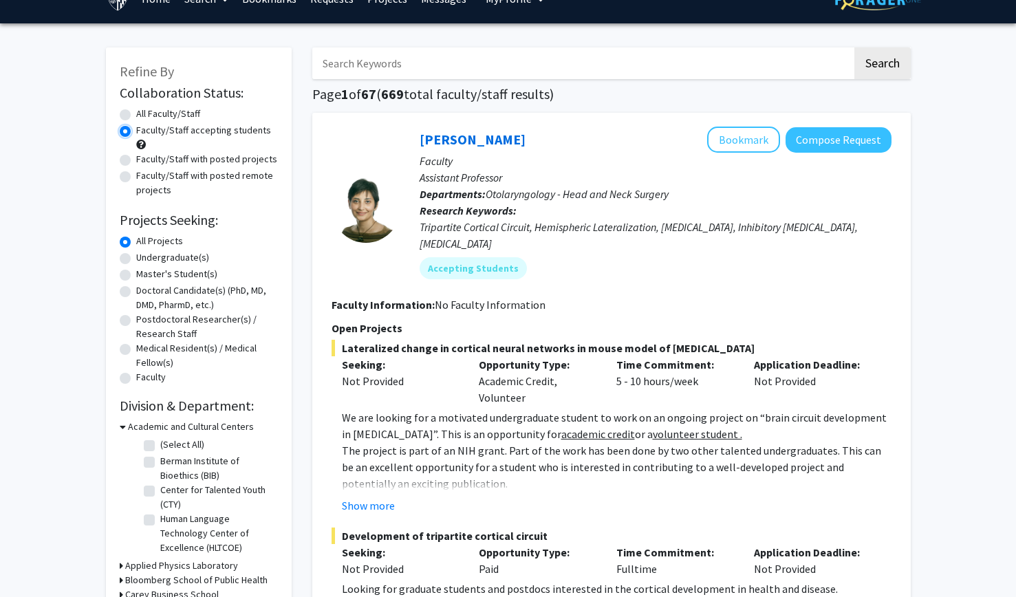
scroll to position [31, 0]
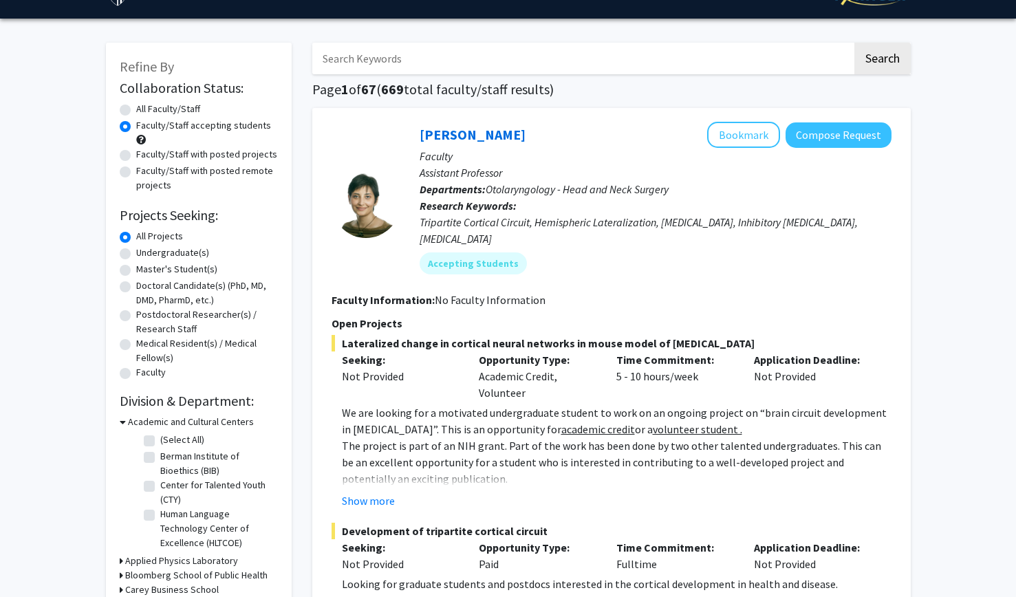
click at [177, 255] on label "Undergraduate(s)" at bounding box center [172, 252] width 73 height 14
click at [145, 254] on input "Undergraduate(s)" at bounding box center [140, 249] width 9 height 9
radio input "true"
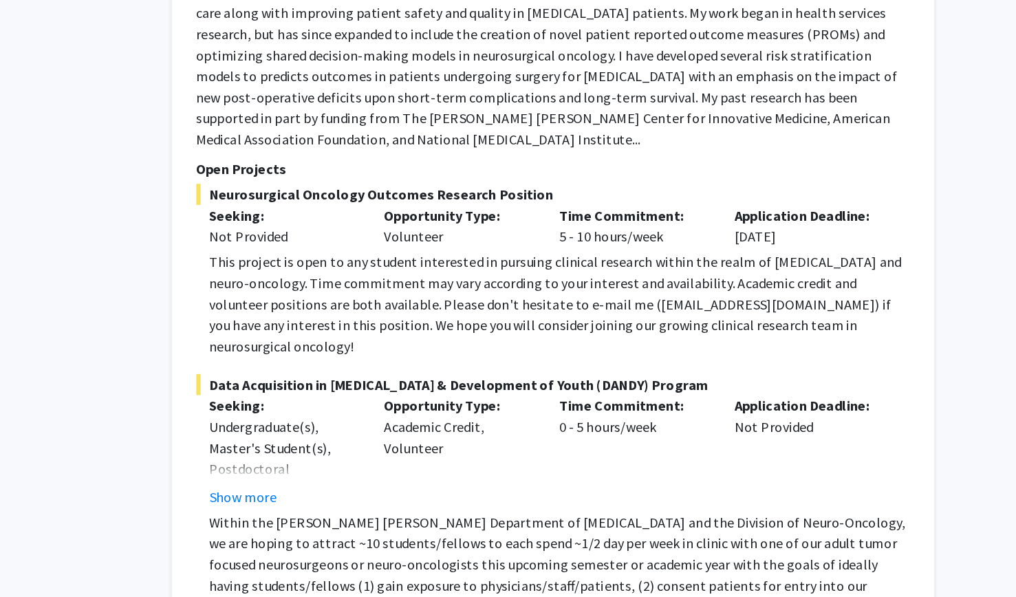
scroll to position [2903, 0]
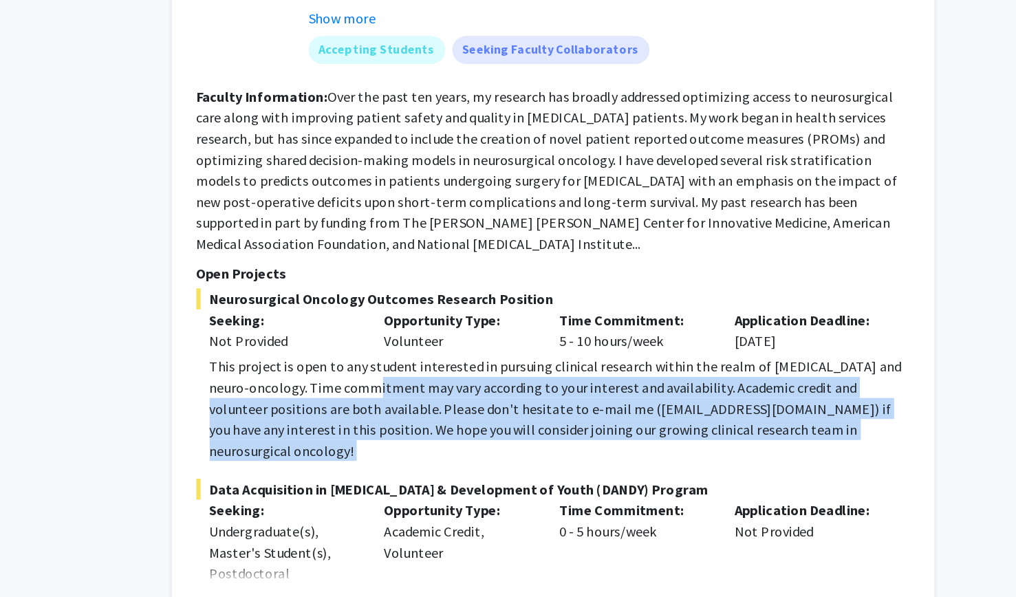
drag, startPoint x: 479, startPoint y: 247, endPoint x: 453, endPoint y: 199, distance: 54.4
click at [453, 226] on fg-project-list "Neurosurgical Oncology Outcomes Research Position Seeking: Not Provided Opportu…" at bounding box center [611, 407] width 560 height 362
click at [453, 279] on div "This project is open to any student interested in pursuing clinical research wi…" at bounding box center [616, 320] width 549 height 83
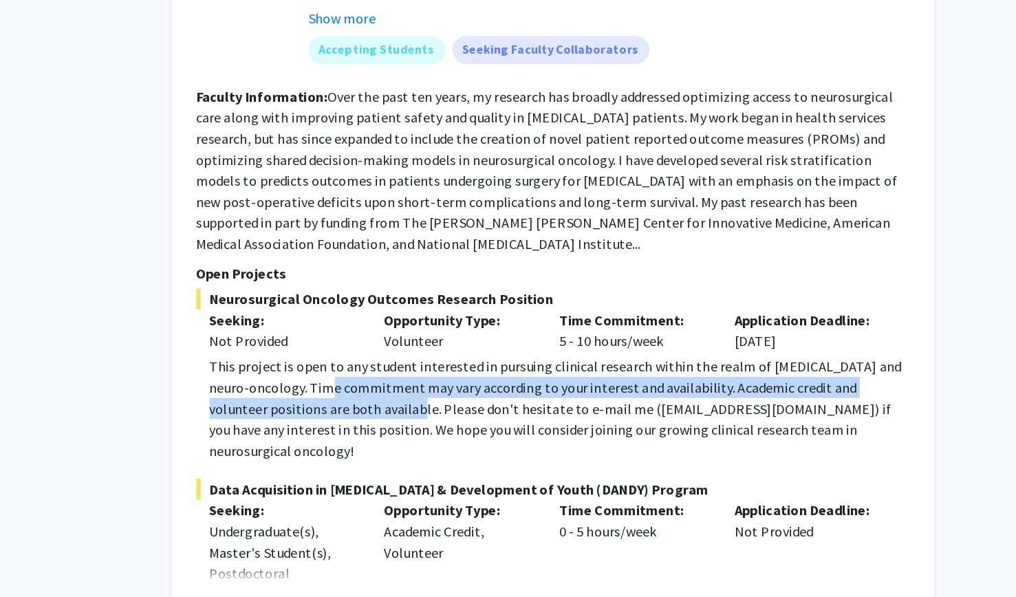
drag, startPoint x: 453, startPoint y: 199, endPoint x: 433, endPoint y: 213, distance: 24.6
click at [433, 279] on div "This project is open to any student interested in pursuing clinical research wi…" at bounding box center [616, 320] width 549 height 83
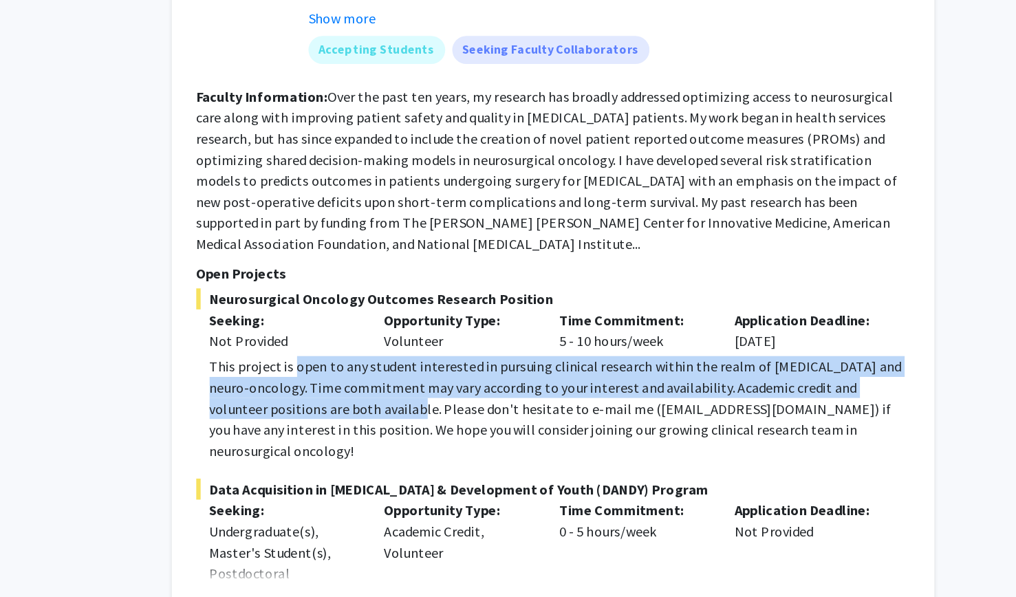
drag, startPoint x: 433, startPoint y: 213, endPoint x: 427, endPoint y: 192, distance: 22.2
click at [427, 279] on div "This project is open to any student interested in pursuing clinical research wi…" at bounding box center [616, 320] width 549 height 83
drag, startPoint x: 427, startPoint y: 192, endPoint x: 520, endPoint y: 220, distance: 97.0
click at [520, 279] on div "This project is open to any student interested in pursuing clinical research wi…" at bounding box center [616, 320] width 549 height 83
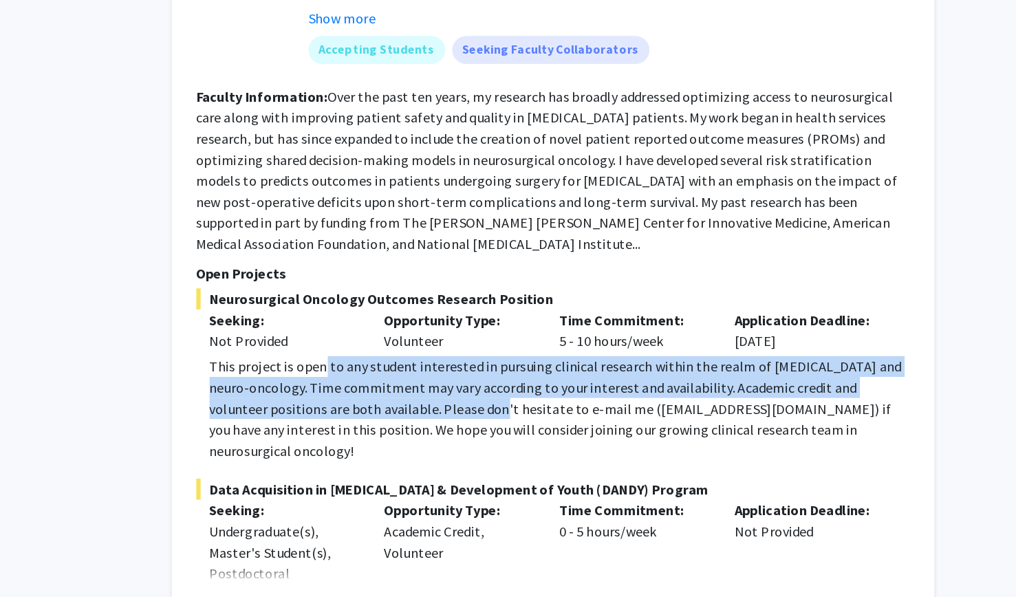
click at [520, 279] on div "This project is open to any student interested in pursuing clinical research wi…" at bounding box center [616, 320] width 549 height 83
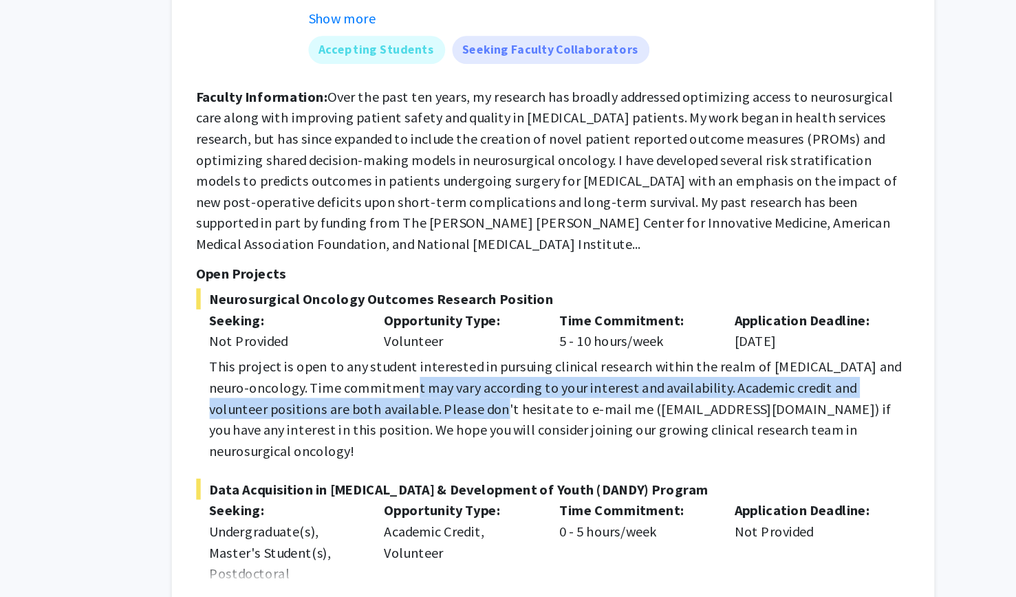
drag, startPoint x: 520, startPoint y: 220, endPoint x: 481, endPoint y: 212, distance: 39.9
click at [481, 279] on div "This project is open to any student interested in pursuing clinical research wi…" at bounding box center [616, 320] width 549 height 83
drag, startPoint x: 481, startPoint y: 212, endPoint x: 540, endPoint y: 229, distance: 62.1
click at [540, 279] on div "This project is open to any student interested in pursuing clinical research wi…" at bounding box center [616, 320] width 549 height 83
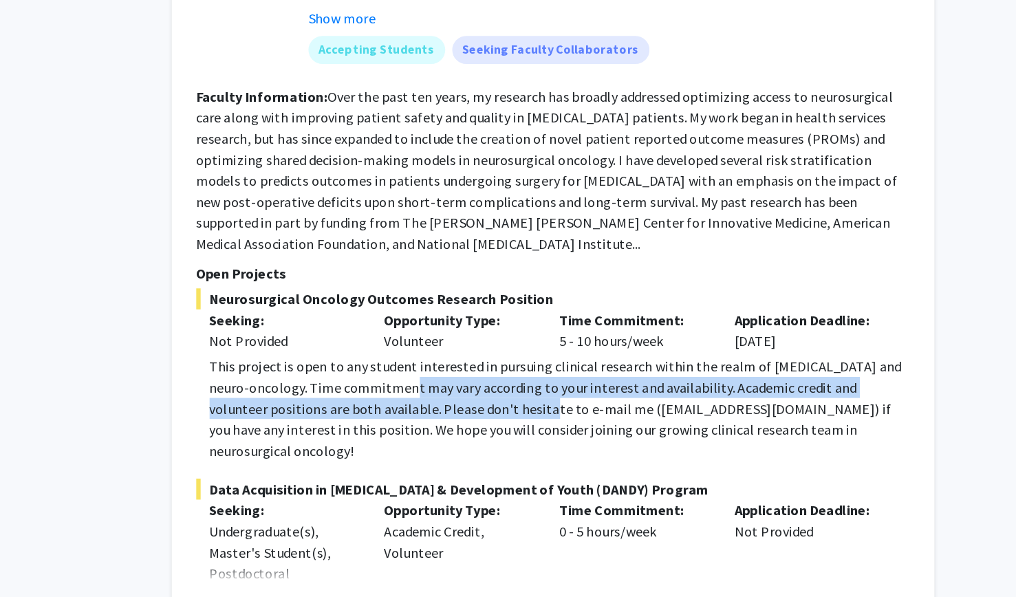
click at [540, 279] on div "This project is open to any student interested in pursuing clinical research wi…" at bounding box center [616, 320] width 549 height 83
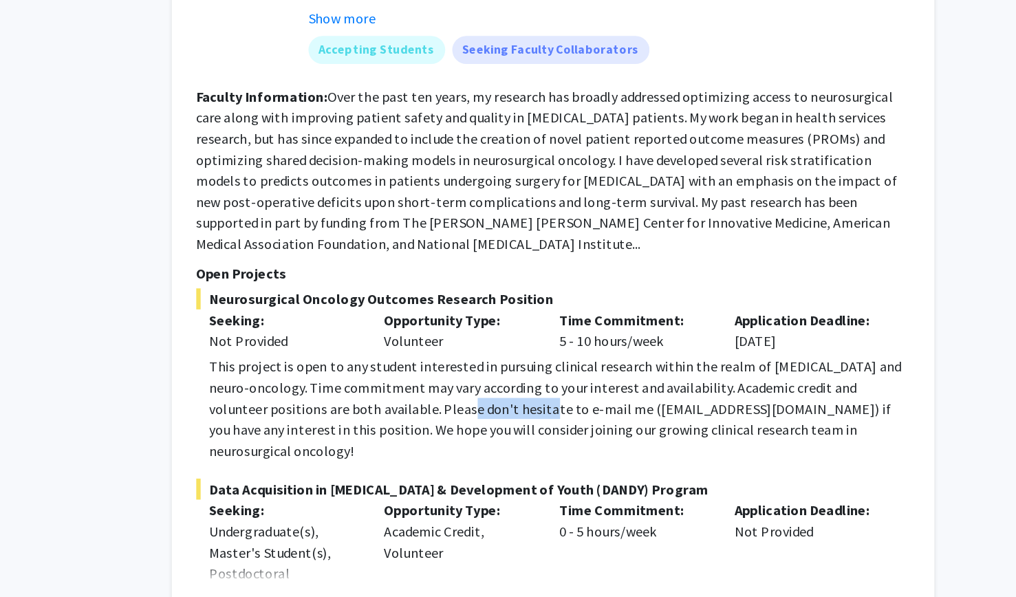
drag, startPoint x: 540, startPoint y: 229, endPoint x: 525, endPoint y: 214, distance: 21.9
click at [525, 279] on div "This project is open to any student interested in pursuing clinical research wi…" at bounding box center [616, 320] width 549 height 83
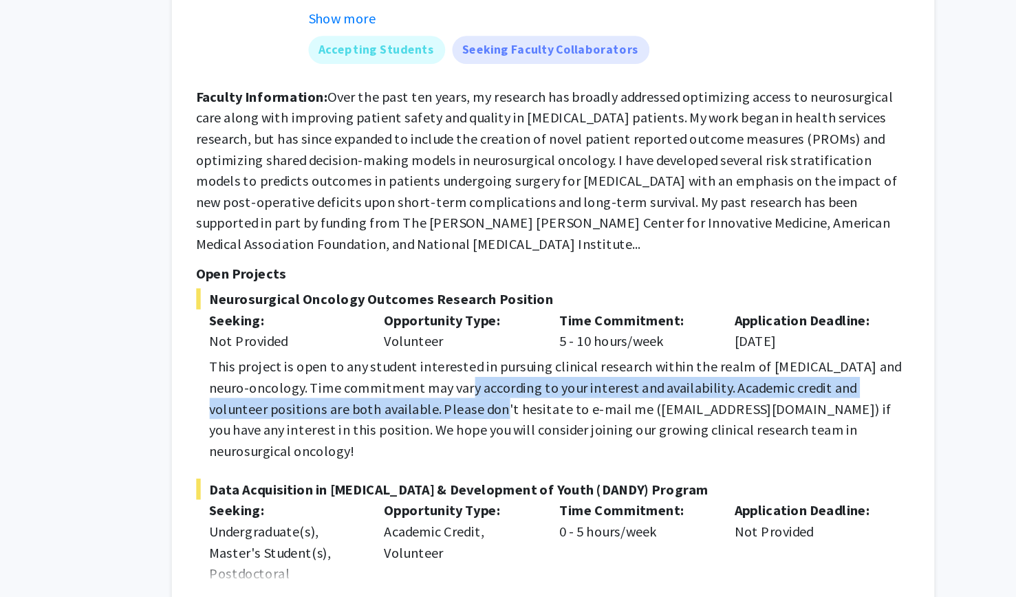
drag, startPoint x: 525, startPoint y: 214, endPoint x: 520, endPoint y: 201, distance: 13.9
click at [520, 279] on div "This project is open to any student interested in pursuing clinical research wi…" at bounding box center [616, 320] width 549 height 83
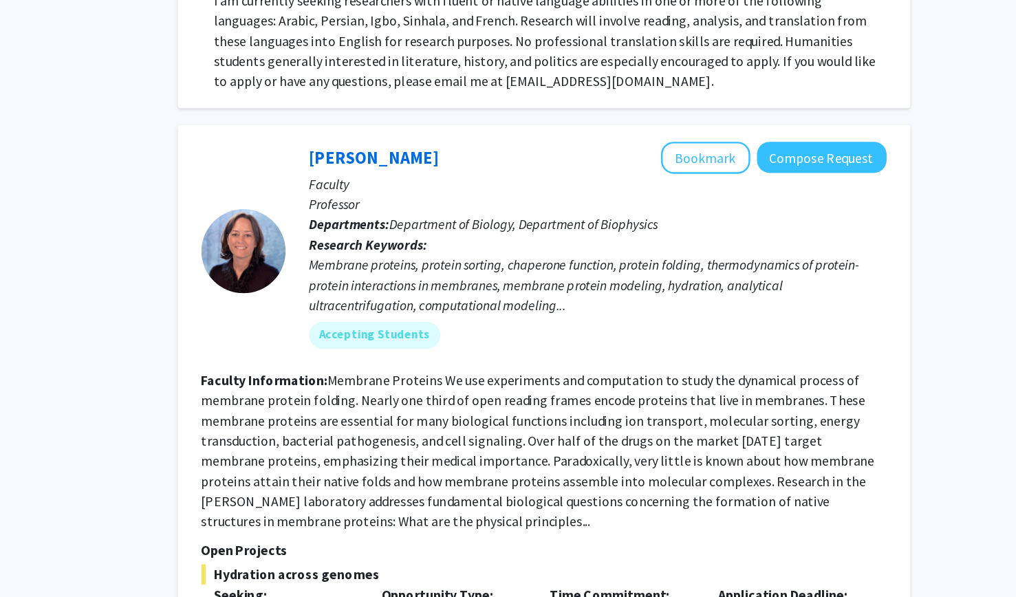
scroll to position [6056, 0]
